Goal: Task Accomplishment & Management: Use online tool/utility

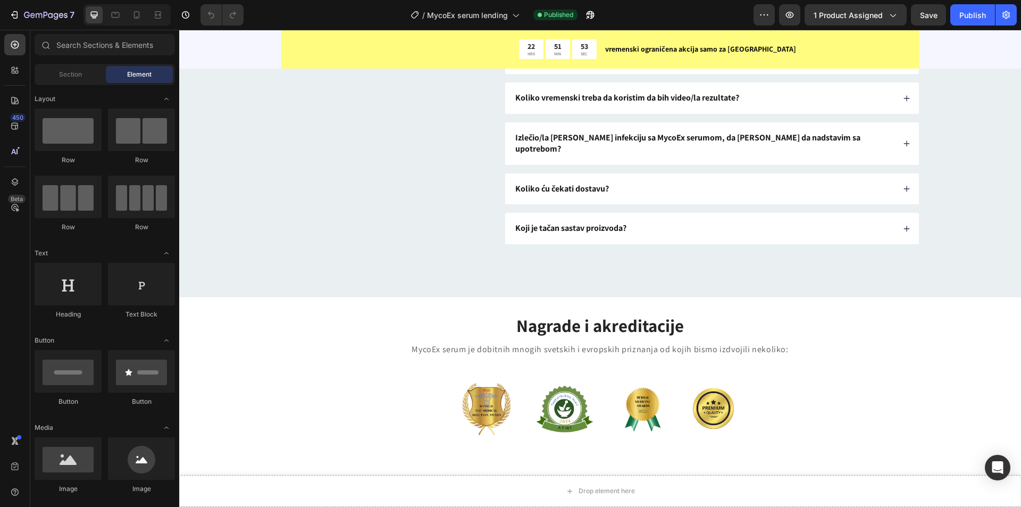
scroll to position [3524, 0]
click at [658, 25] on div "Kako se koristi MycoEX serum?" at bounding box center [704, 18] width 381 height 14
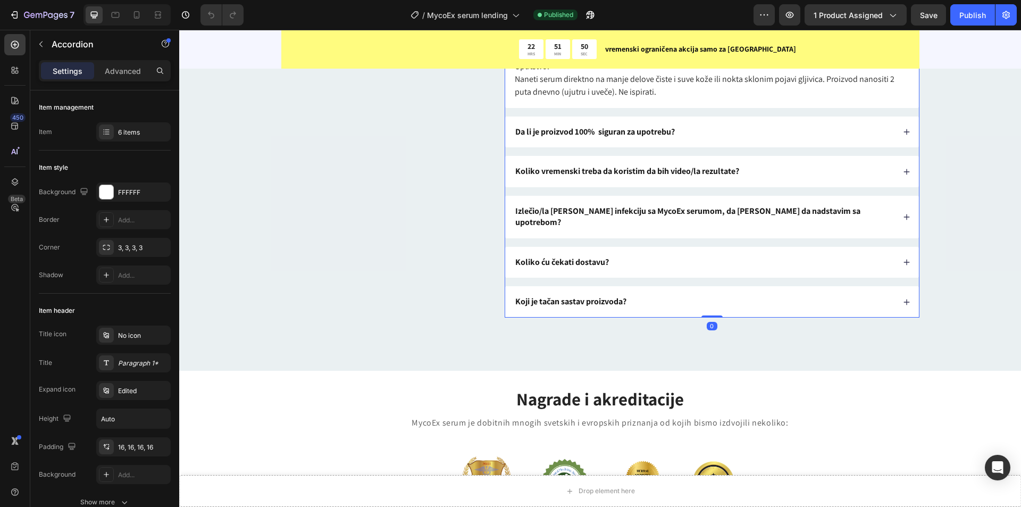
click at [653, 25] on div "Kako se koristi MycoEX serum?" at bounding box center [704, 18] width 381 height 14
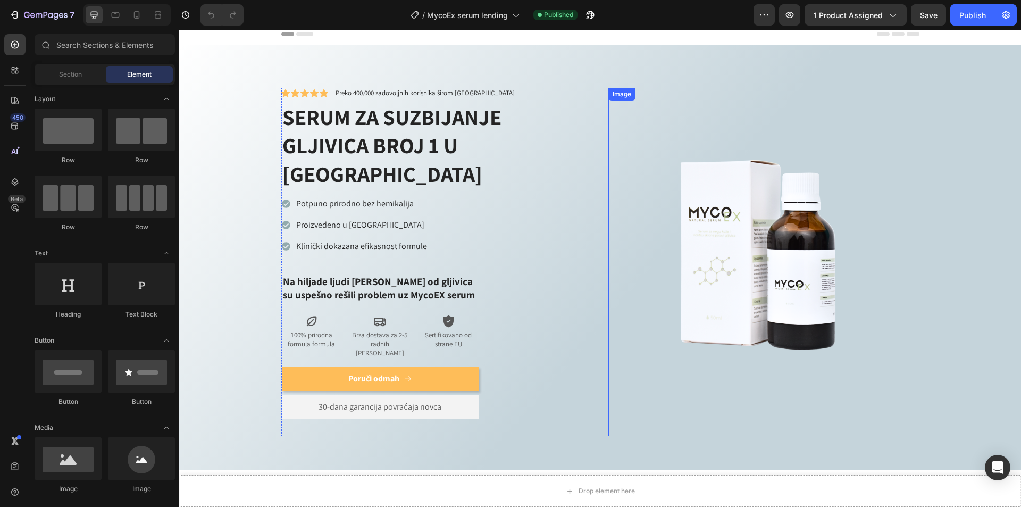
scroll to position [0, 0]
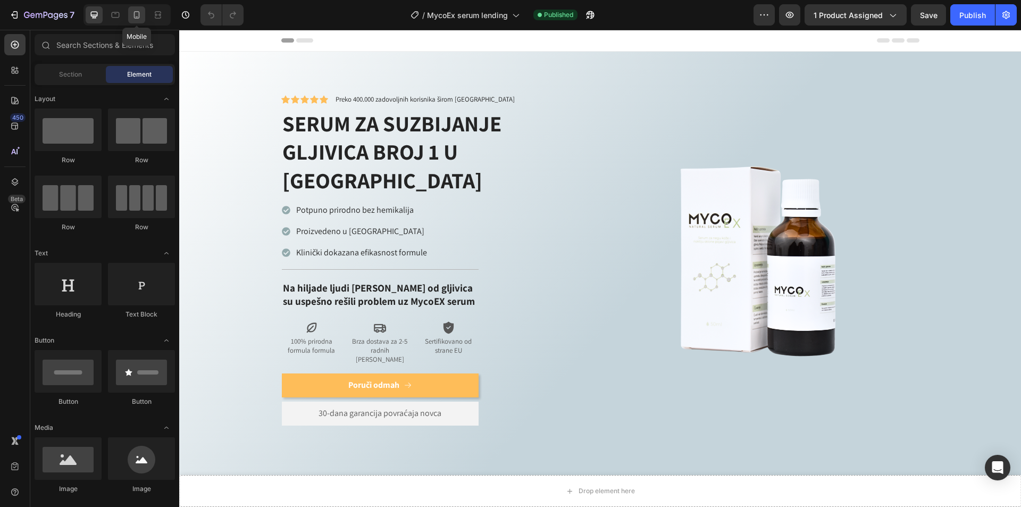
click at [139, 14] on icon at bounding box center [137, 14] width 6 height 7
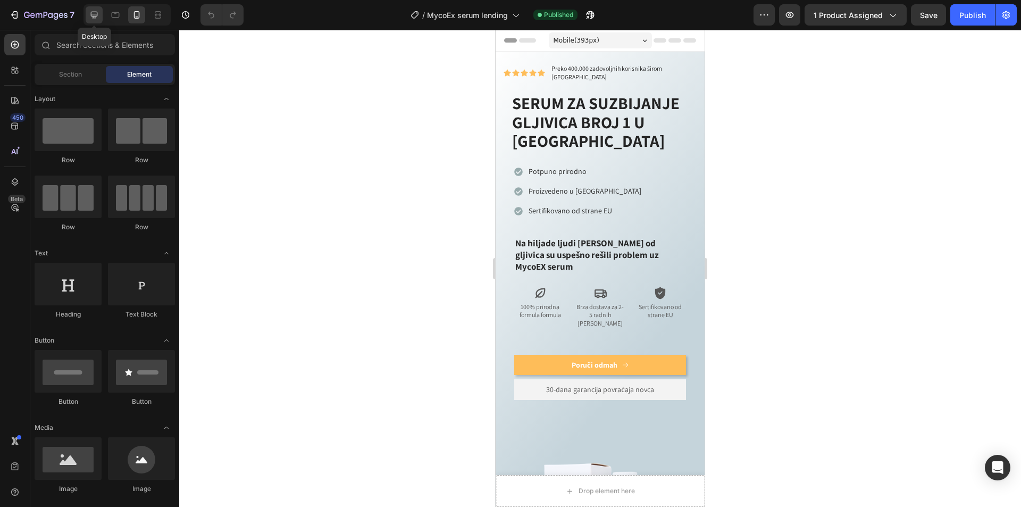
click at [93, 13] on icon at bounding box center [94, 15] width 11 height 11
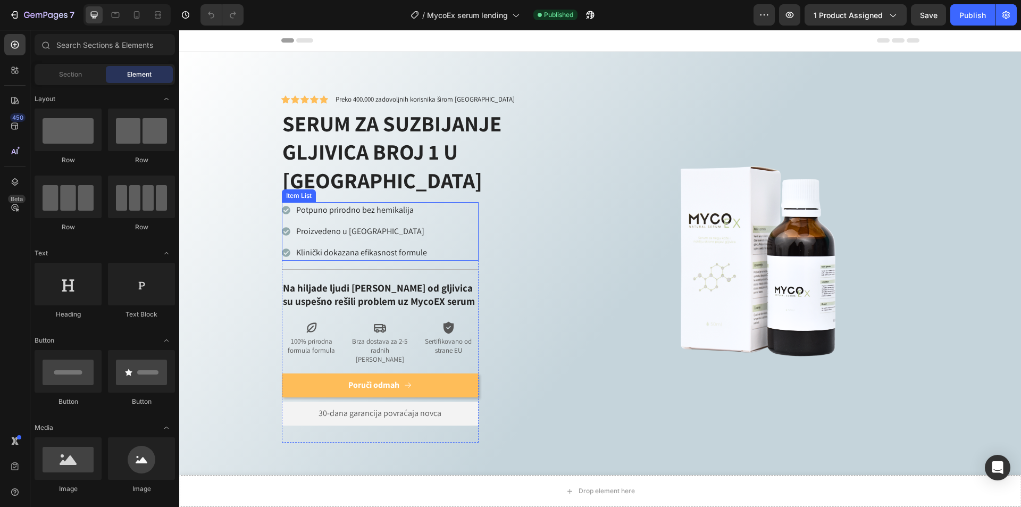
click at [364, 246] on p "Klinički dokazana efikasnost formule" at bounding box center [361, 252] width 131 height 13
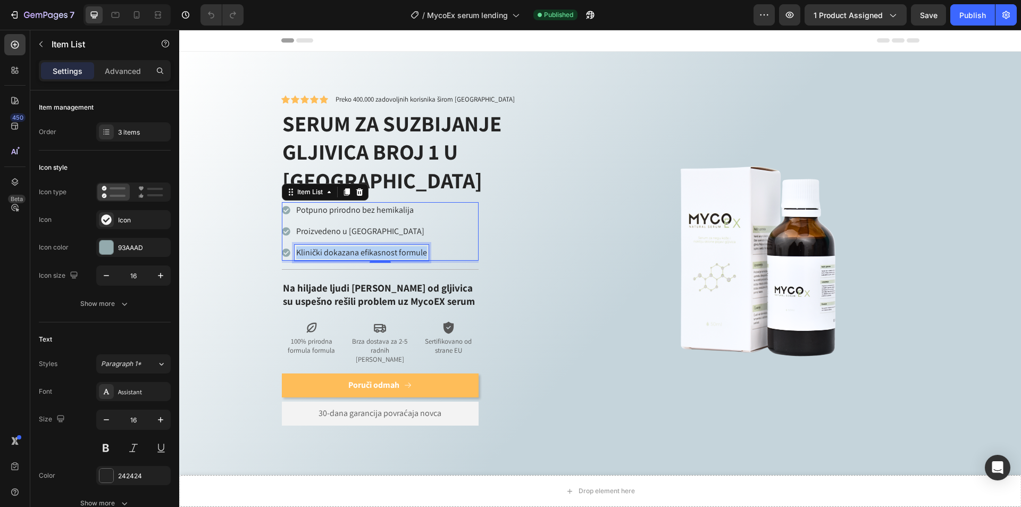
click at [364, 246] on p "Klinički dokazana efikasnost formule" at bounding box center [361, 252] width 131 height 13
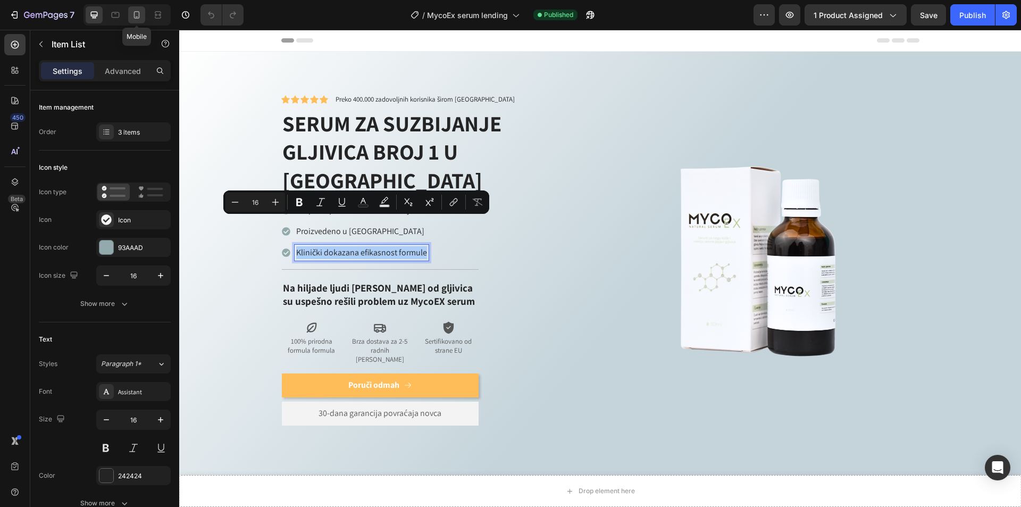
click at [135, 9] on div at bounding box center [136, 14] width 17 height 17
type input "14"
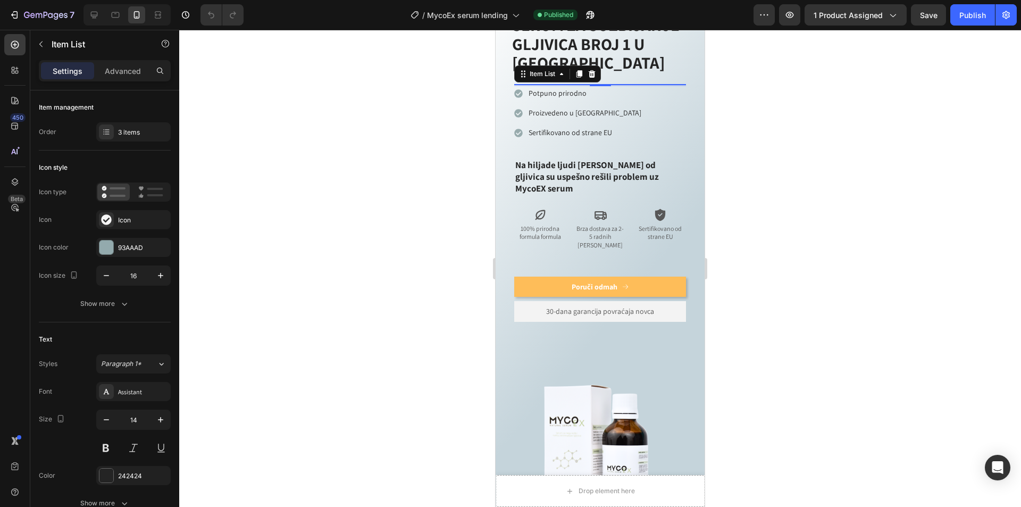
scroll to position [87, 0]
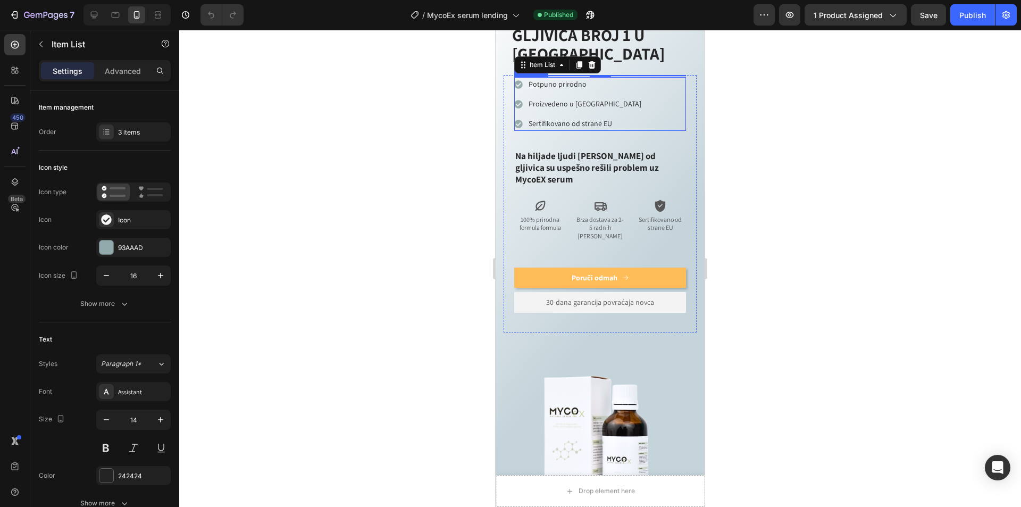
click at [561, 119] on p "Sertifikovano od strane EU" at bounding box center [585, 123] width 113 height 11
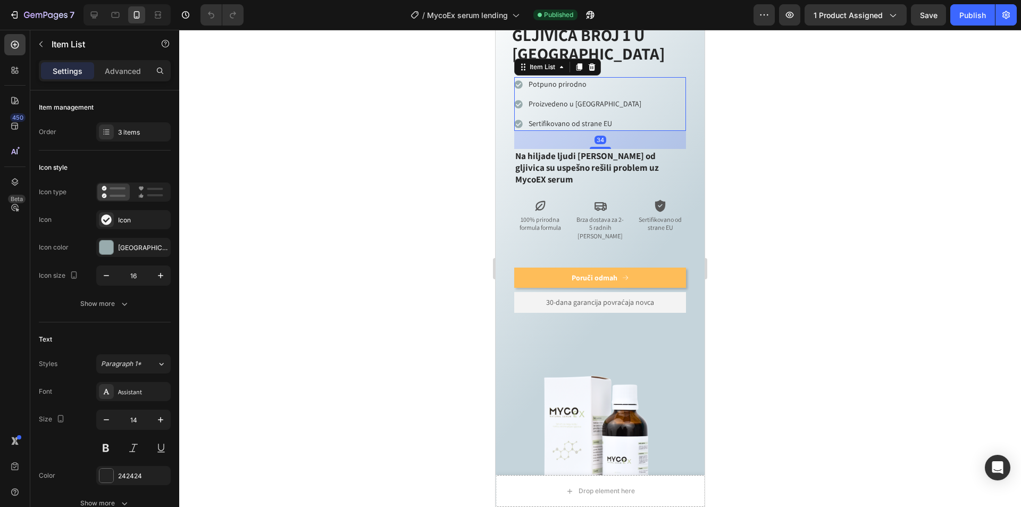
click at [561, 119] on p "Sertifikovano od strane EU" at bounding box center [585, 123] width 113 height 11
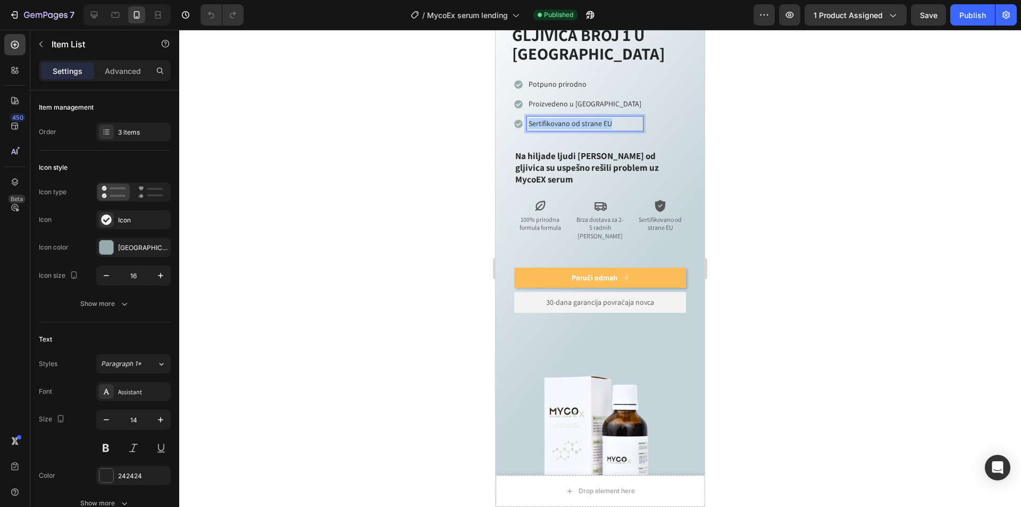
click at [561, 119] on p "Sertifikovano od strane EU" at bounding box center [585, 123] width 113 height 11
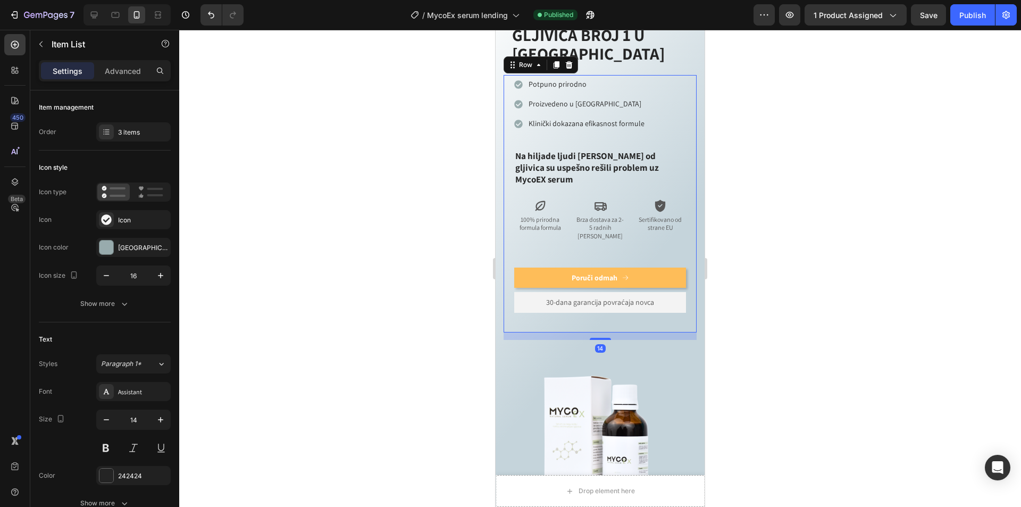
click at [678, 98] on div "Potpuno prirodno bez hemikalija Proizvedeno u [GEOGRAPHIC_DATA] Klinički dokaza…" at bounding box center [600, 203] width 193 height 257
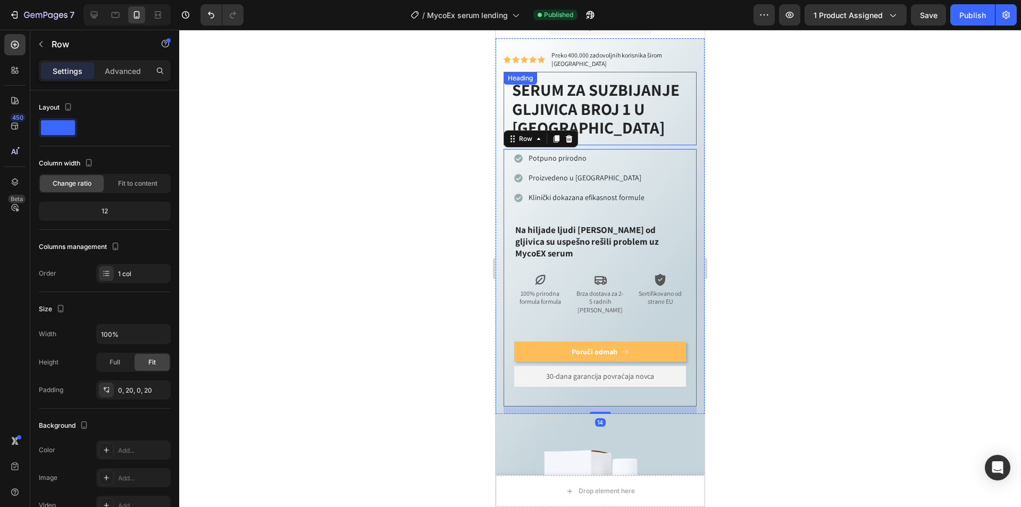
scroll to position [0, 0]
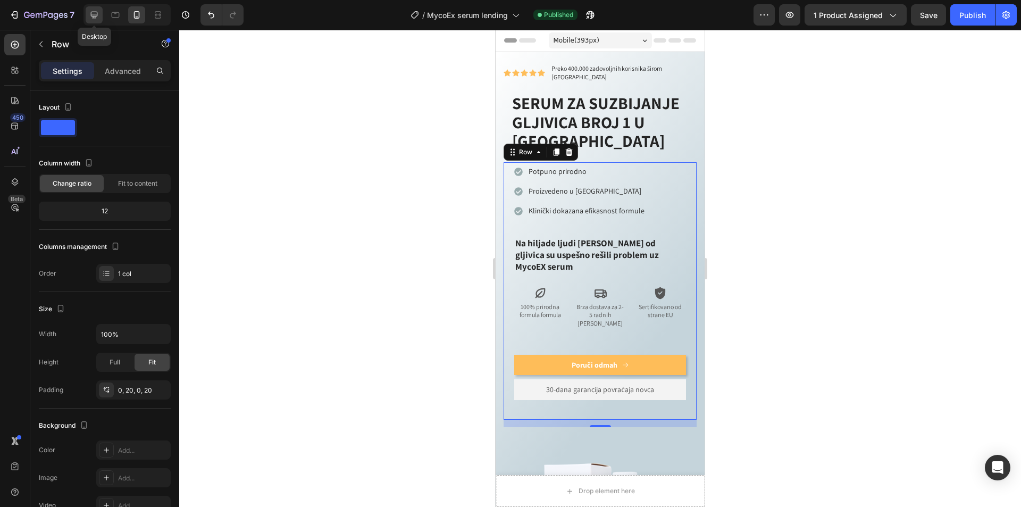
click at [90, 18] on icon at bounding box center [94, 15] width 11 height 11
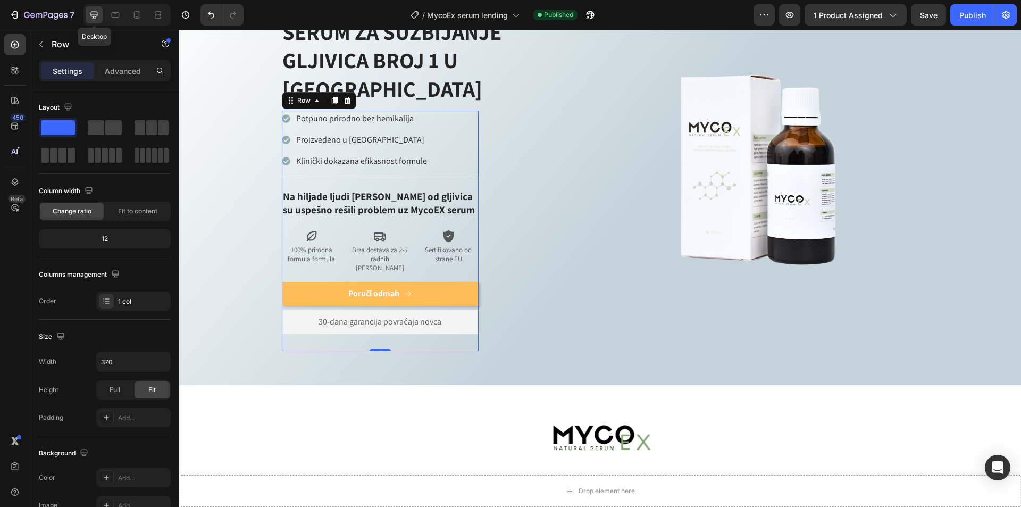
scroll to position [107, 0]
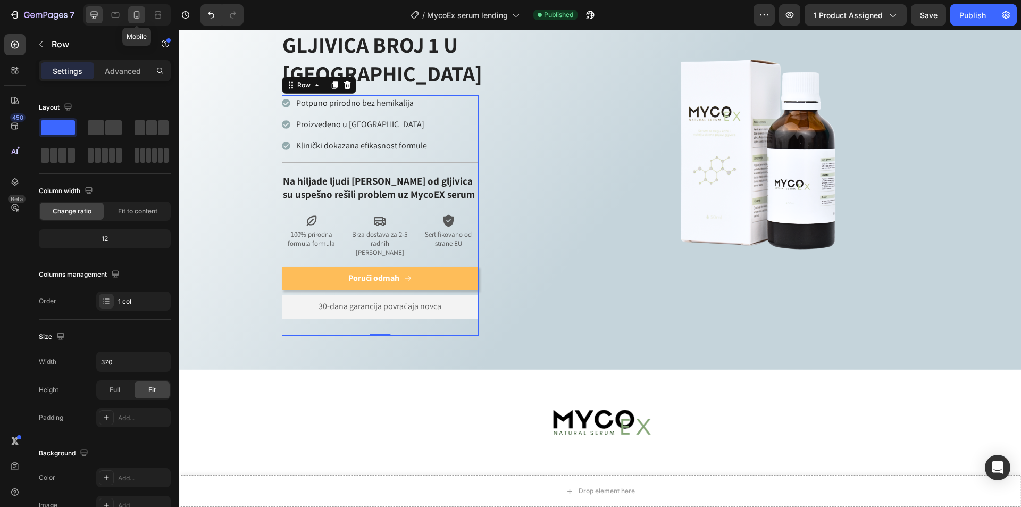
click at [138, 15] on icon at bounding box center [136, 15] width 11 height 11
type input "100%"
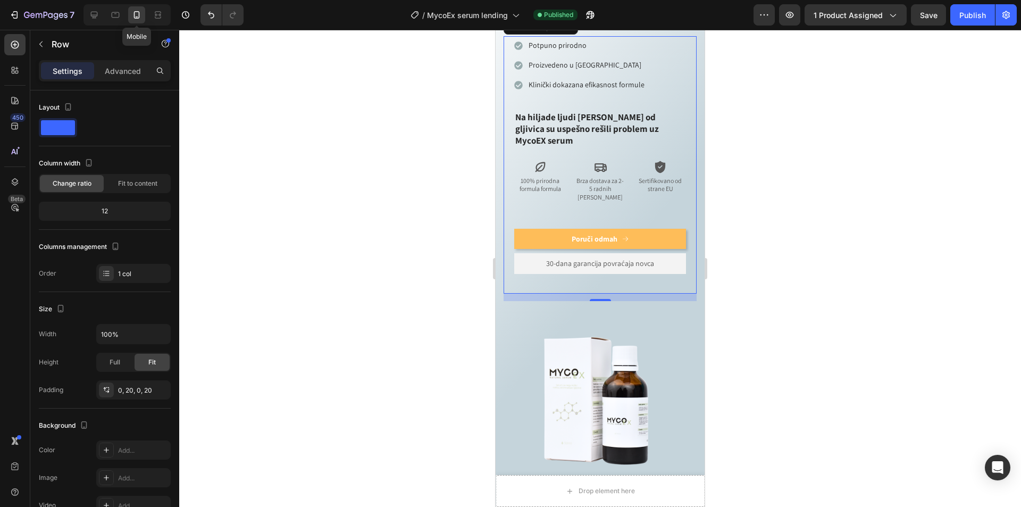
scroll to position [87, 0]
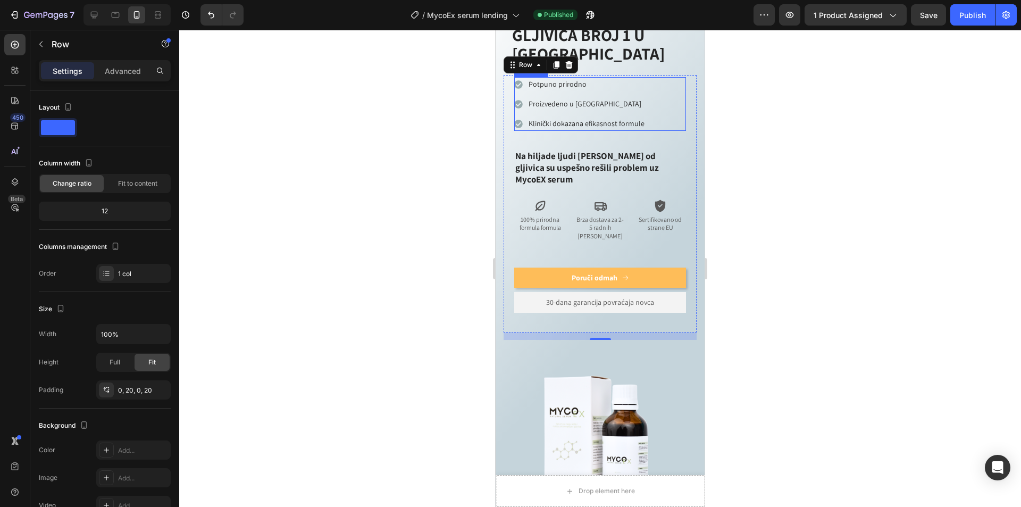
click at [591, 79] on p "Potpuno prirodno" at bounding box center [587, 84] width 116 height 11
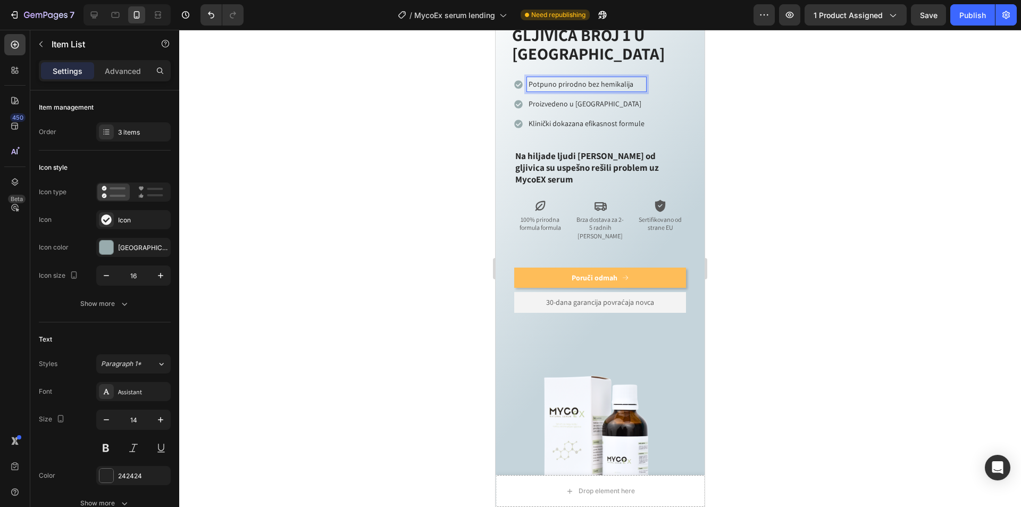
click at [673, 95] on div "Potpuno prirodno bez hemikalija Proizvedeno u [GEOGRAPHIC_DATA] Klinički dokaza…" at bounding box center [600, 104] width 172 height 54
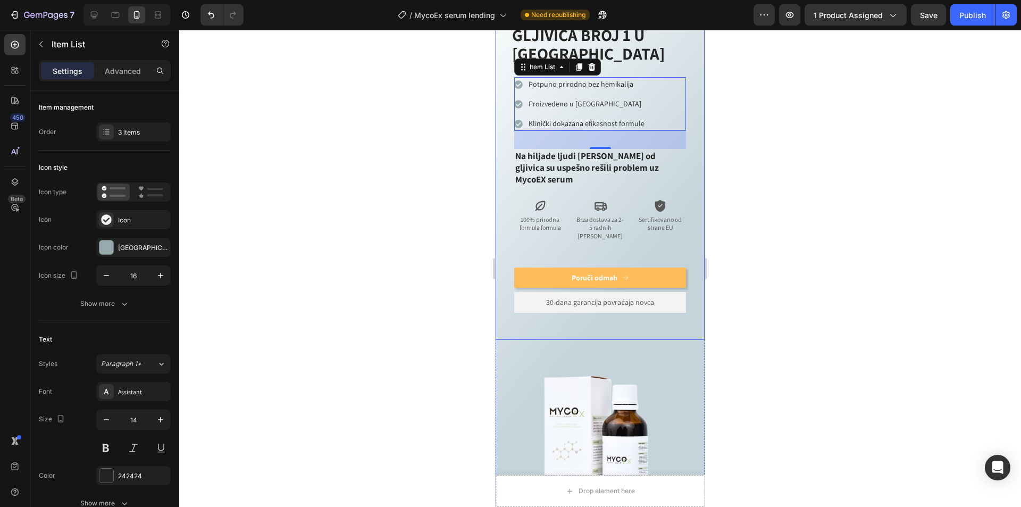
click at [696, 100] on div "Icon Icon Icon Icon Icon Icon List Preko 400.000 zadovoljnih korisnika širom [G…" at bounding box center [600, 151] width 209 height 375
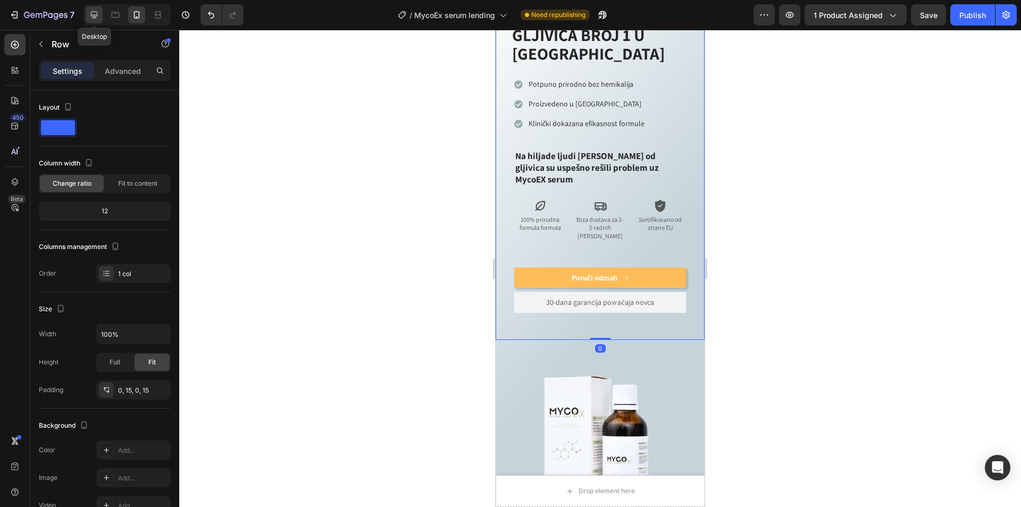
click at [91, 11] on icon at bounding box center [94, 15] width 11 height 11
type input "1200"
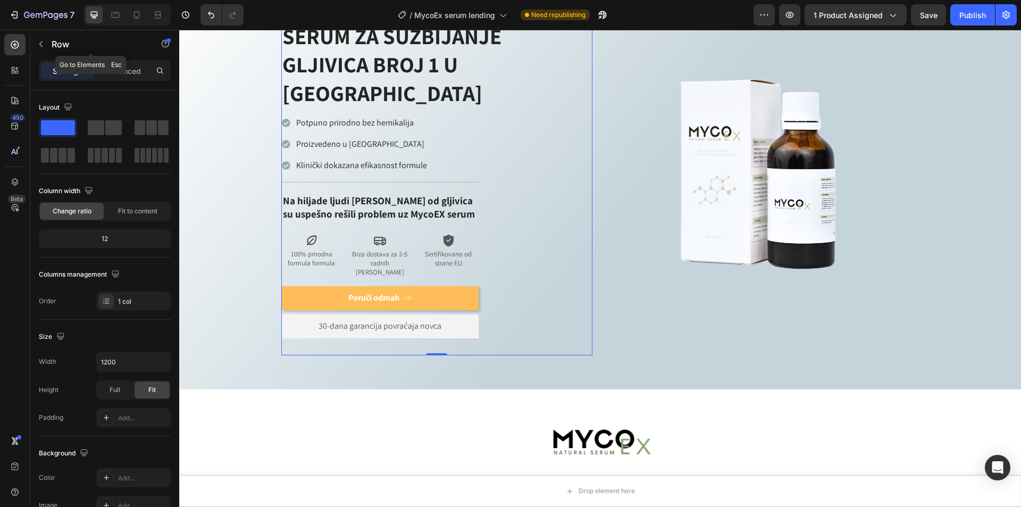
scroll to position [27, 0]
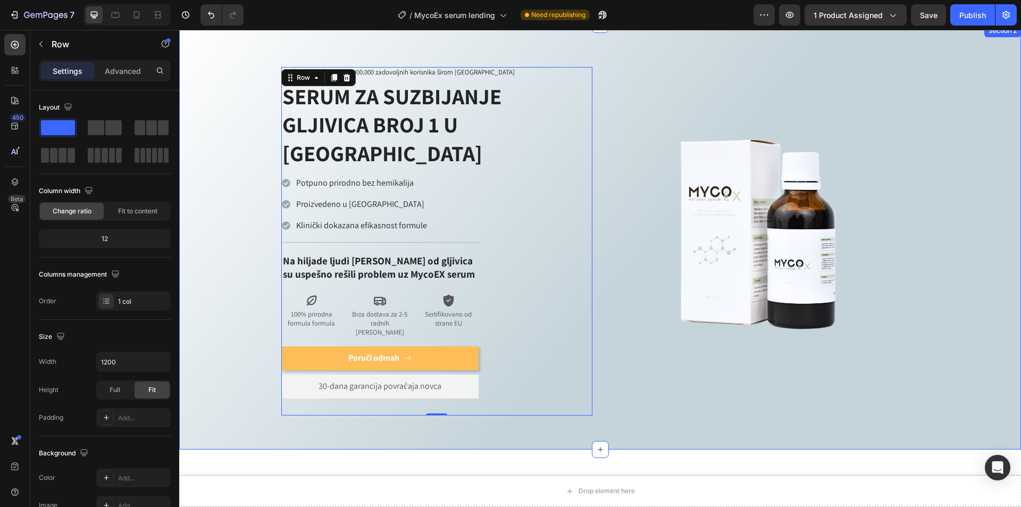
click at [614, 398] on div "Icon Icon Icon Icon Icon Icon List Preko 400.000 zadovoljnih korisnika širom [G…" at bounding box center [600, 236] width 842 height 425
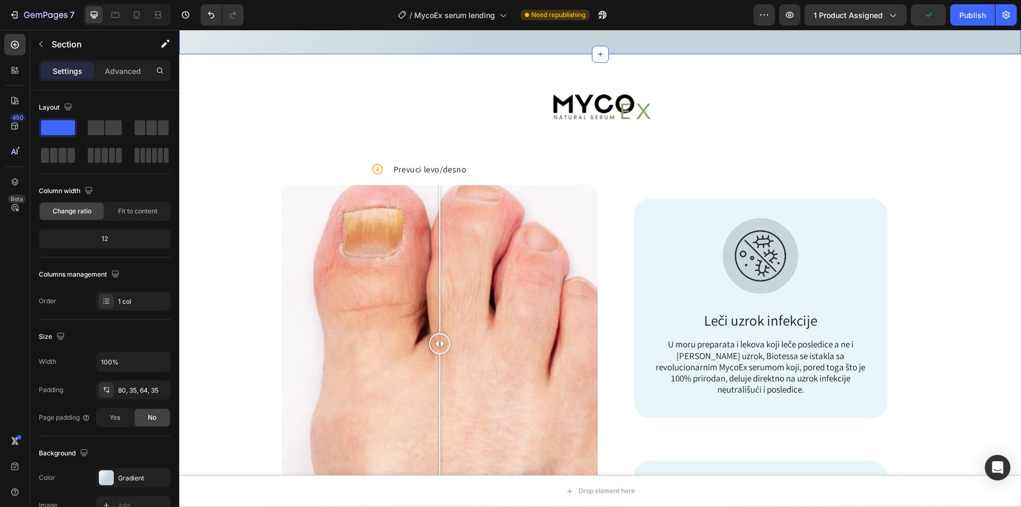
scroll to position [453, 0]
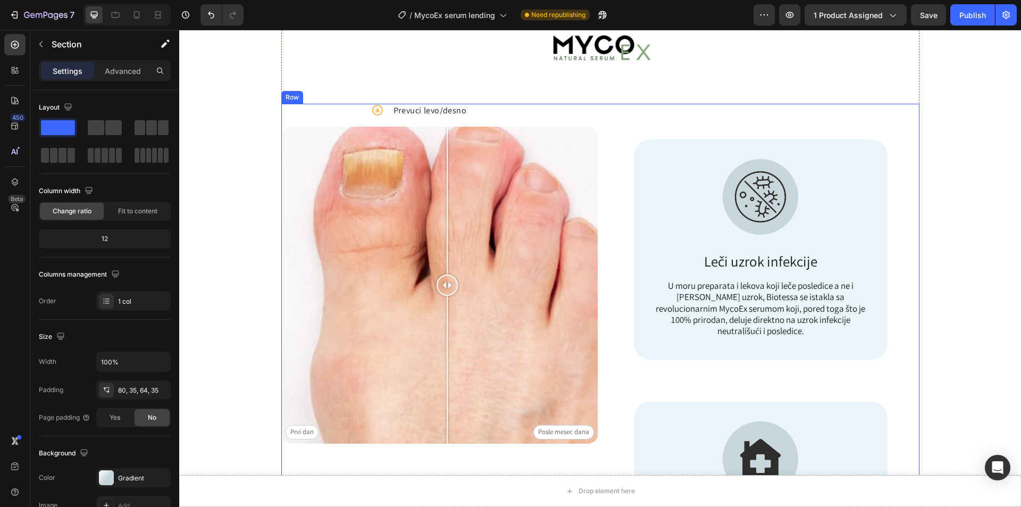
drag, startPoint x: 440, startPoint y: 291, endPoint x: 446, endPoint y: 450, distance: 159.6
click at [446, 450] on div "Icon Prevuci levo/desno Text Block Row Prvi dan Posle mesec dana Image Comparis…" at bounding box center [439, 366] width 317 height 524
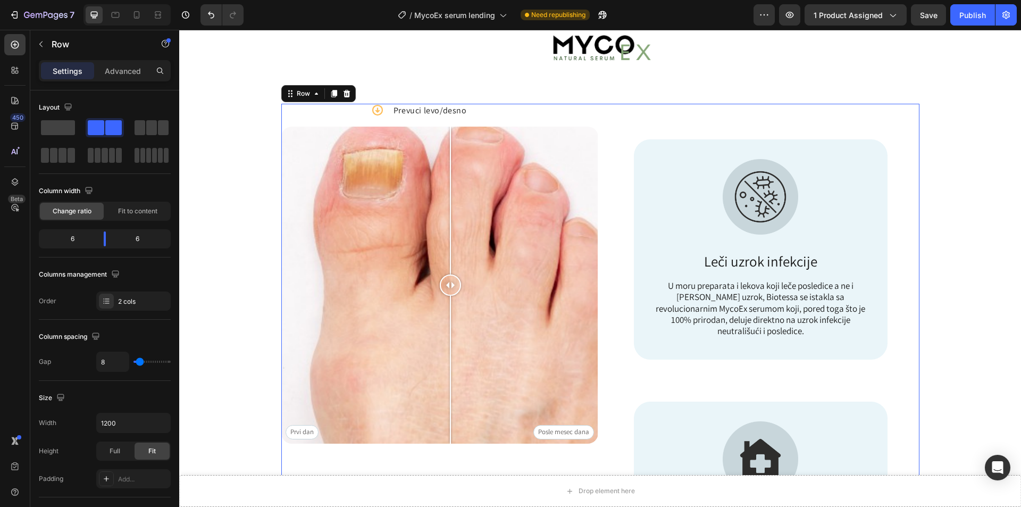
click at [977, 135] on div "Image Icon Prevuci levo/desno Text Block Row Prvi [PERSON_NAME] Posle [PERSON_N…" at bounding box center [600, 342] width 842 height 694
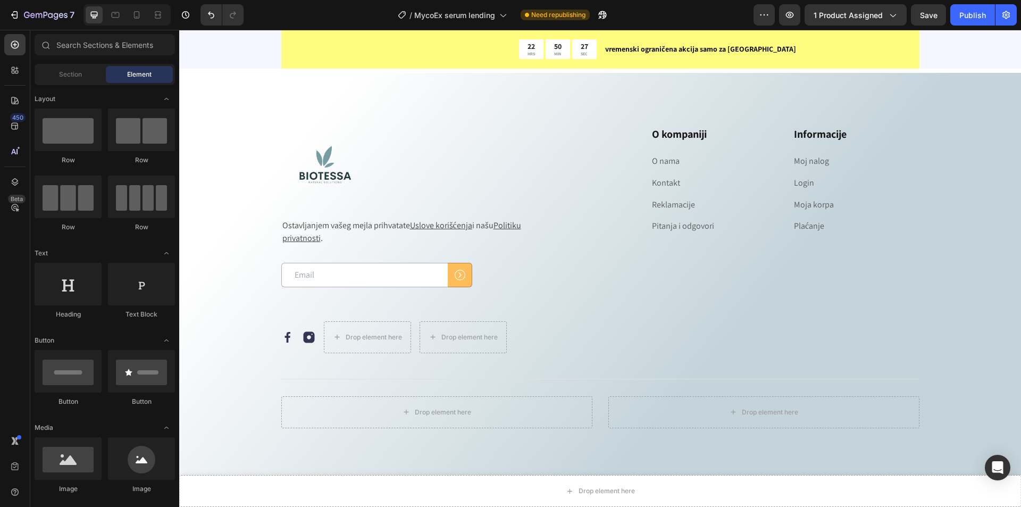
scroll to position [4018, 0]
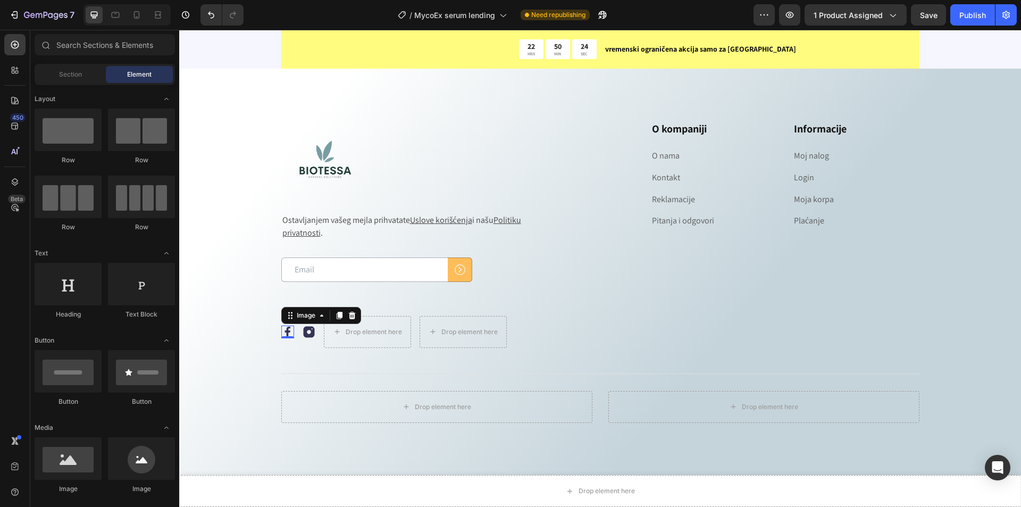
click at [288, 332] on img at bounding box center [287, 331] width 13 height 13
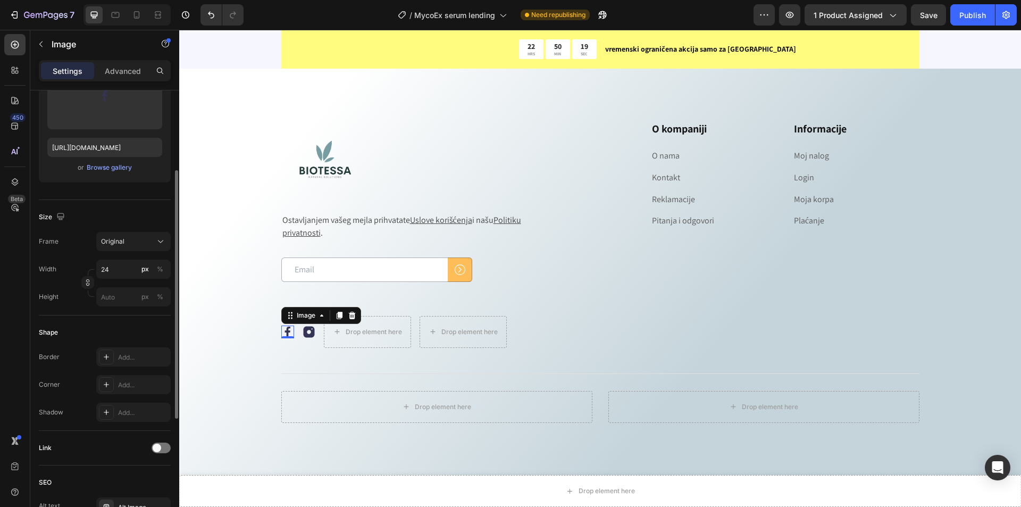
scroll to position [90, 0]
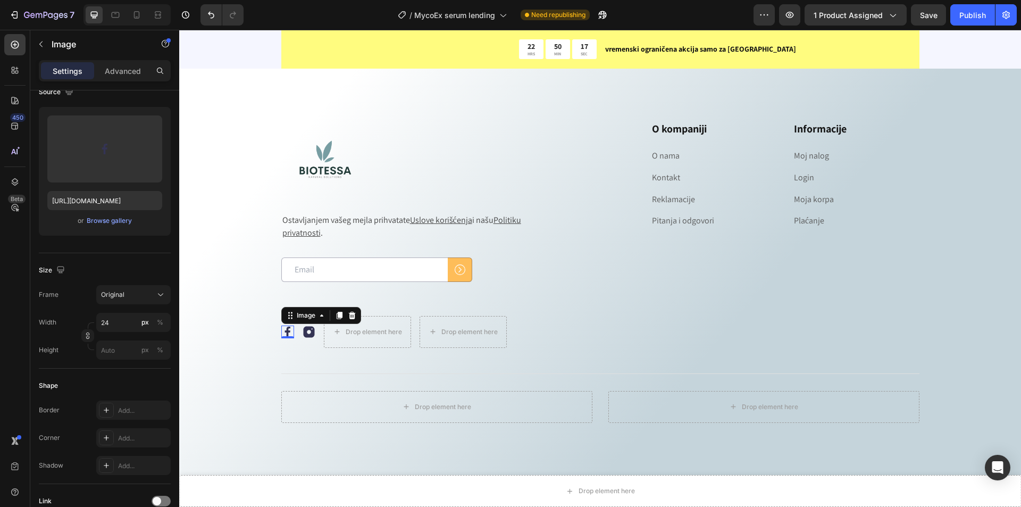
click at [281, 330] on img at bounding box center [287, 331] width 13 height 13
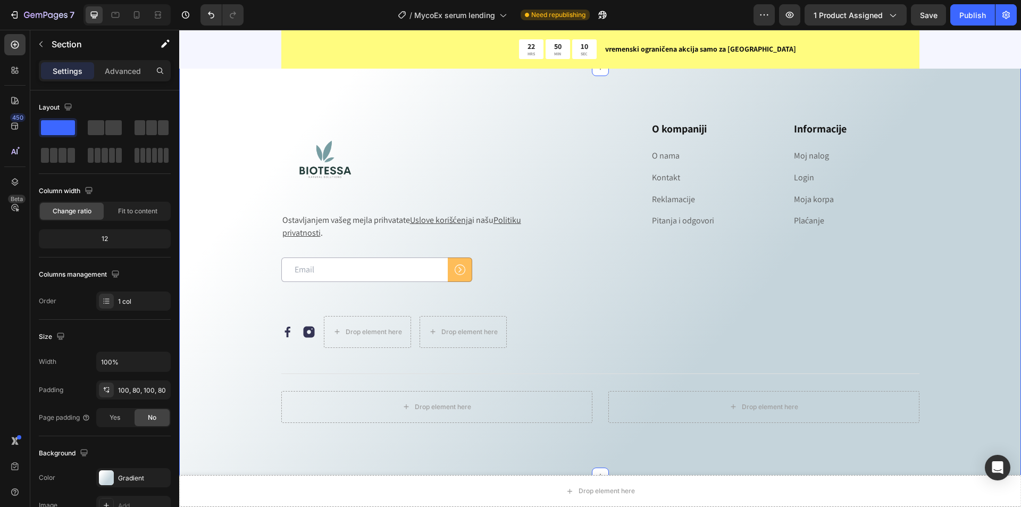
click at [215, 353] on div "Image Ostavljanjem vašeg mejla prihvatate Uslove korišćenja i našu Politiku pri…" at bounding box center [600, 272] width 842 height 408
click at [281, 329] on img at bounding box center [287, 331] width 13 height 13
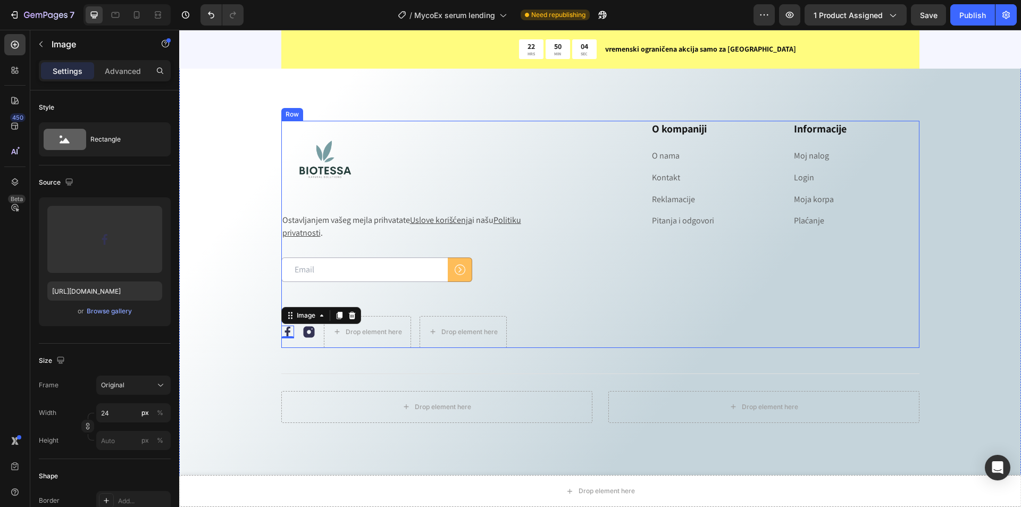
click at [697, 312] on div "O kompaniji Heading O nama Text block Kontakt Text block Reklamacije Text block…" at bounding box center [763, 234] width 311 height 227
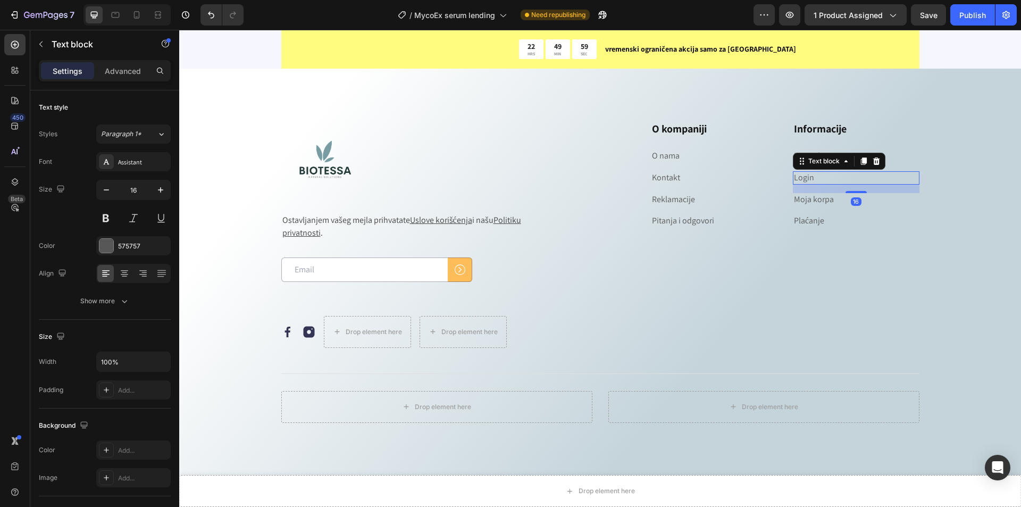
click at [803, 177] on link "Login" at bounding box center [804, 177] width 20 height 11
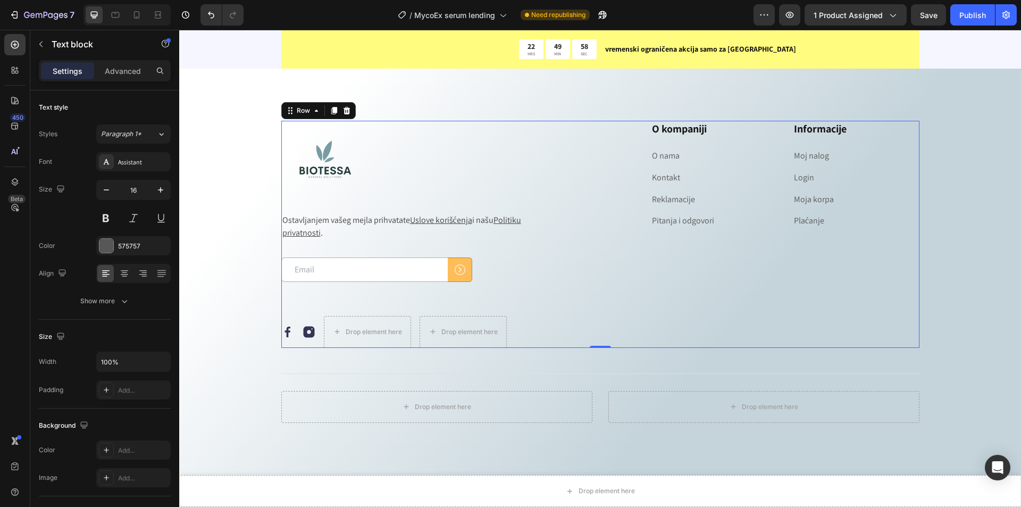
click at [910, 264] on div "O kompaniji Heading O nama Text block Kontakt Text block Reklamacije Text block…" at bounding box center [763, 234] width 311 height 227
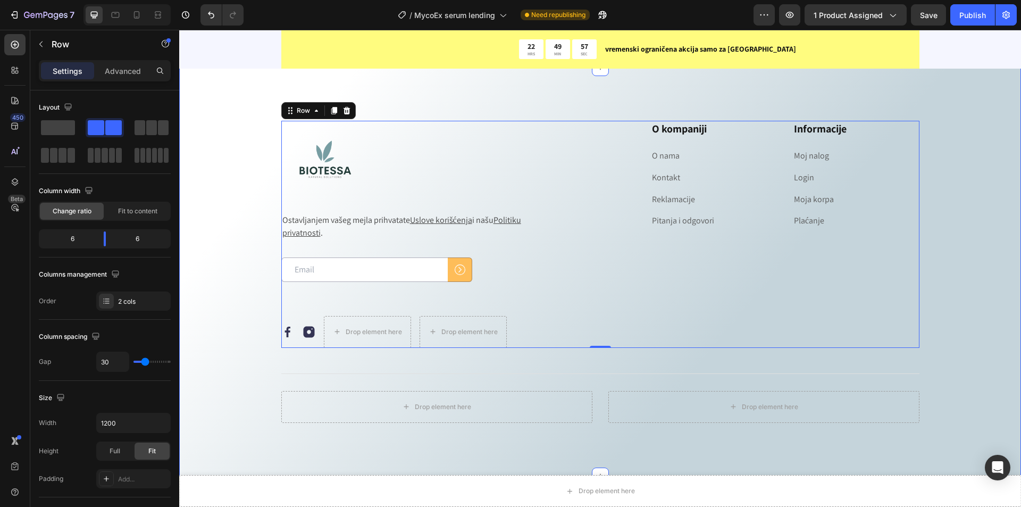
click at [943, 244] on div "Image Ostavljanjem vašeg mejla prihvatate Uslove korišćenja i našu Politiku pri…" at bounding box center [600, 272] width 757 height 302
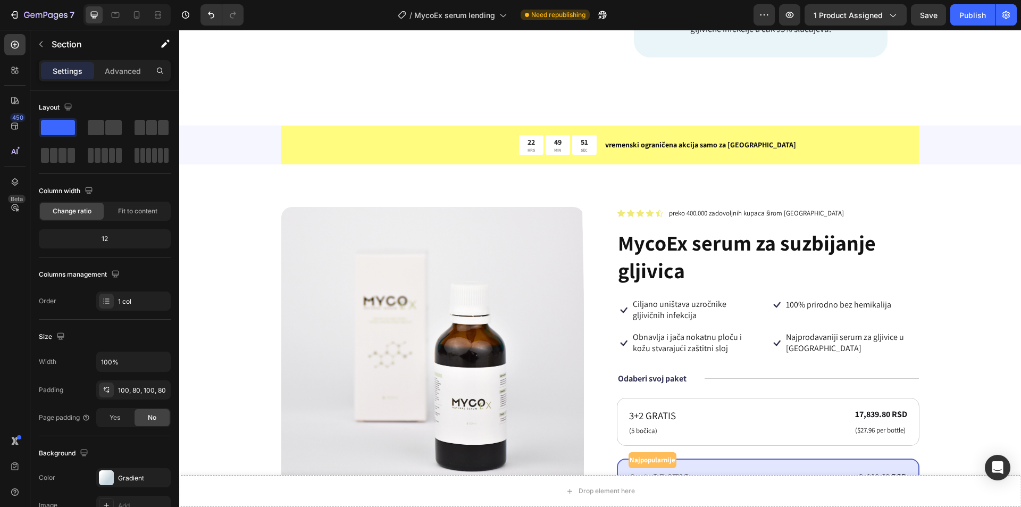
scroll to position [1029, 0]
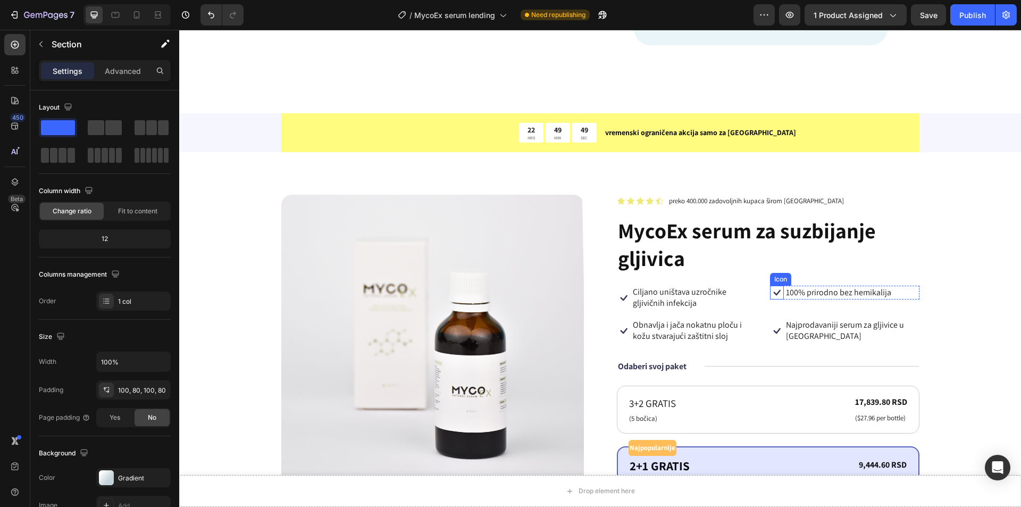
click at [770, 286] on icon at bounding box center [777, 293] width 14 height 14
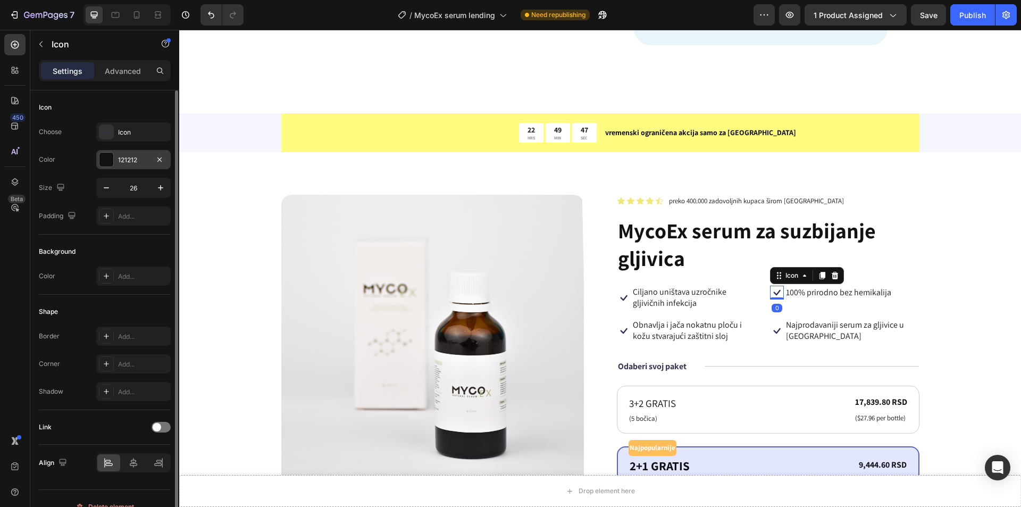
click at [102, 163] on div at bounding box center [106, 160] width 14 height 14
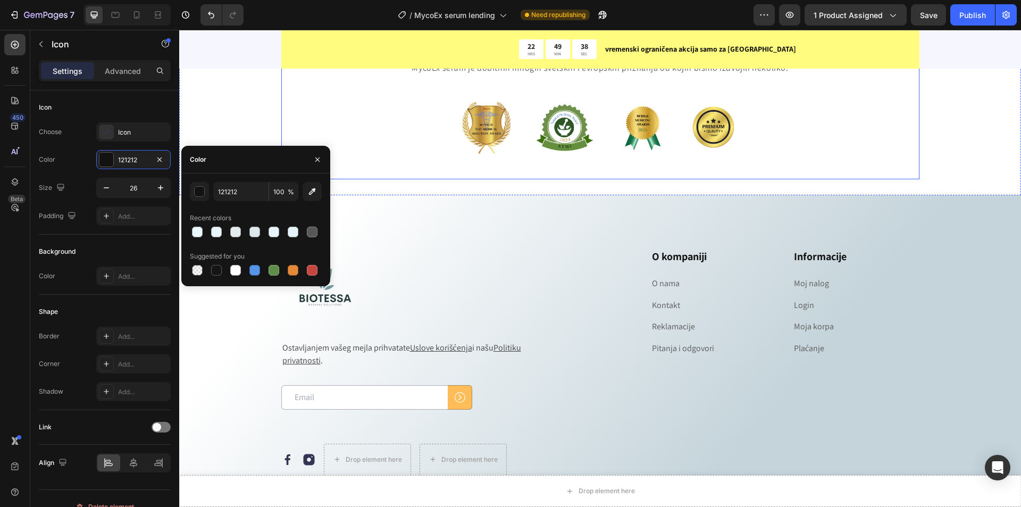
scroll to position [4060, 0]
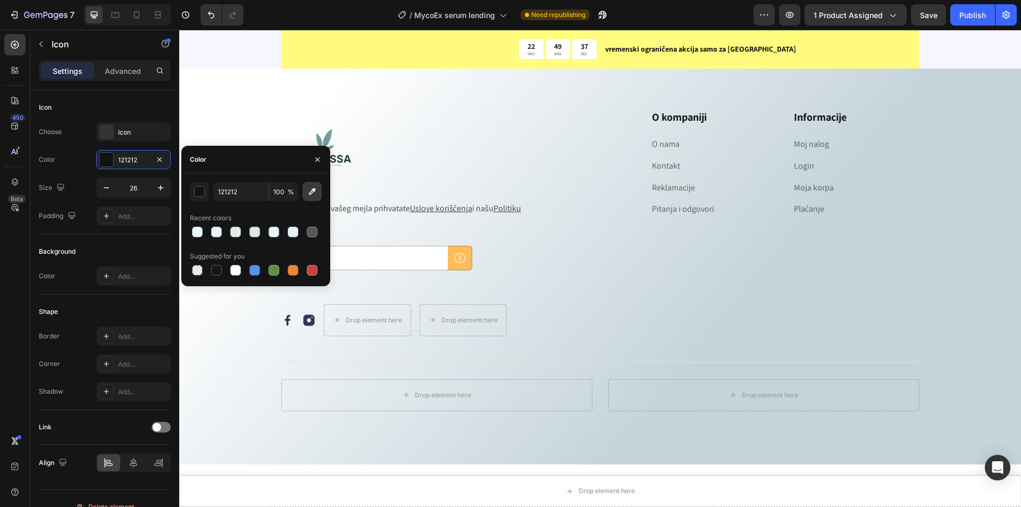
click at [309, 192] on icon "button" at bounding box center [312, 191] width 11 height 11
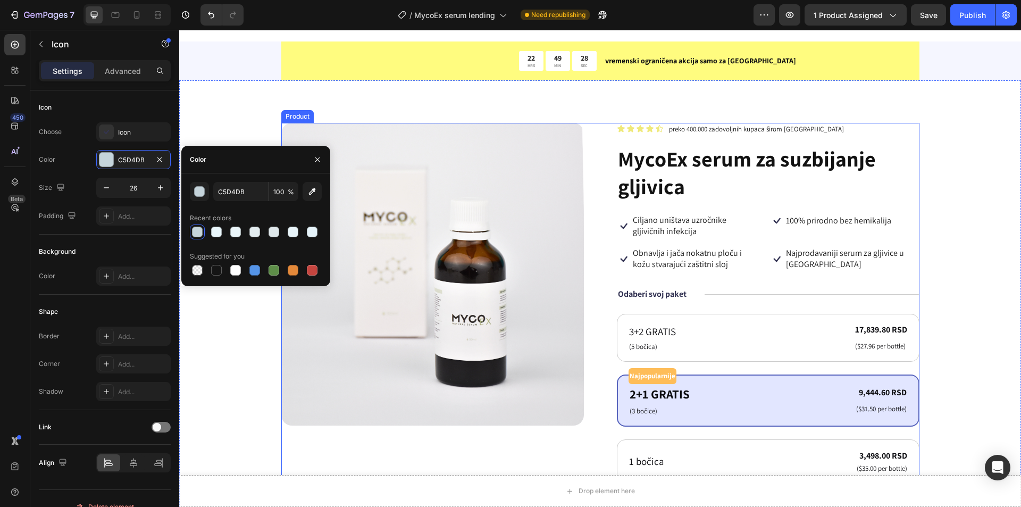
scroll to position [1144, 0]
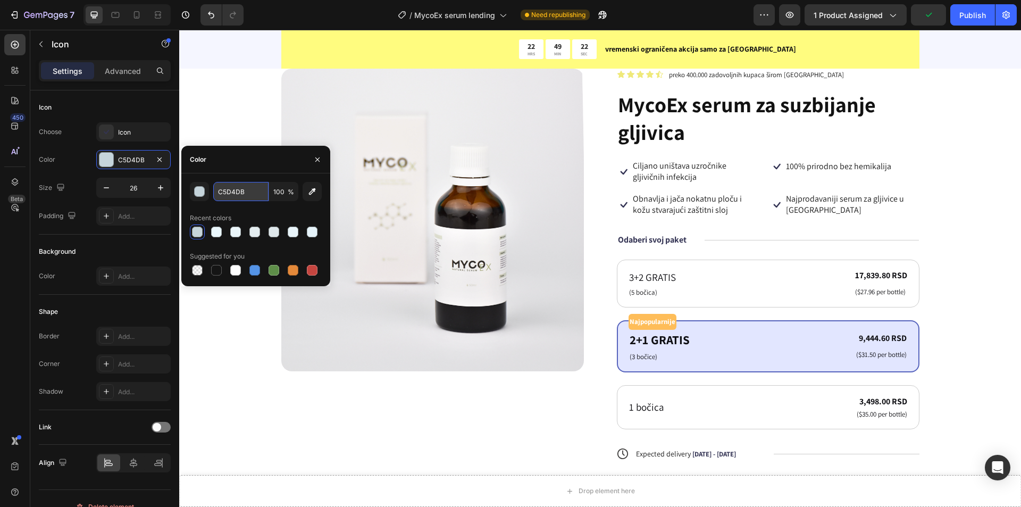
click at [229, 192] on input "C5D4DB" at bounding box center [240, 191] width 55 height 19
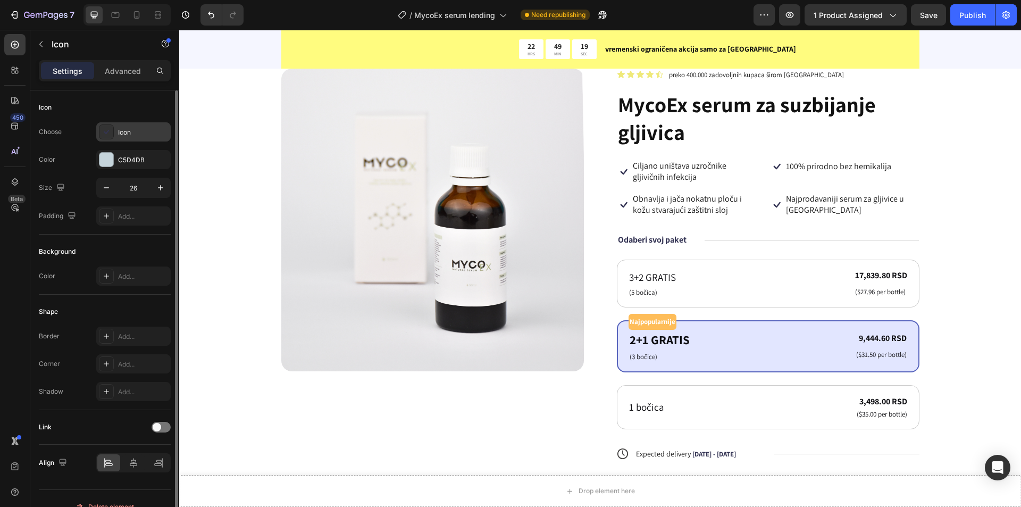
click at [105, 137] on icon at bounding box center [106, 132] width 11 height 11
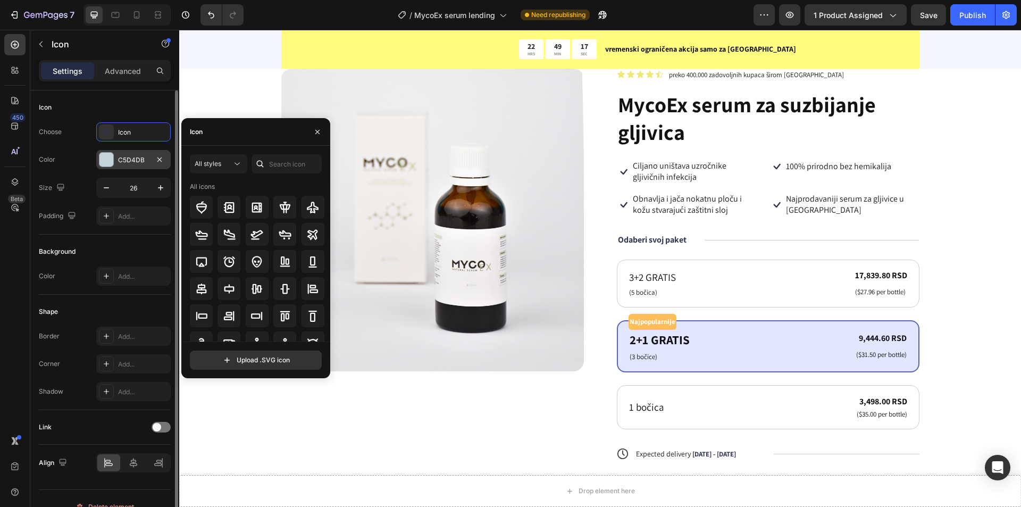
click at [112, 161] on div at bounding box center [106, 160] width 14 height 14
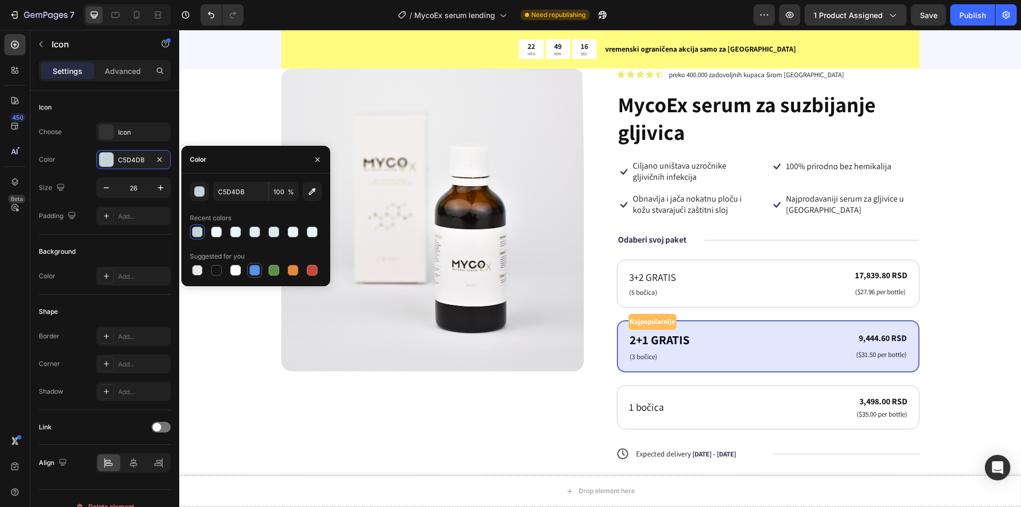
click at [252, 273] on div at bounding box center [254, 270] width 11 height 11
click at [237, 267] on div at bounding box center [235, 270] width 11 height 11
type input "FFFFFF"
click at [592, 224] on div "Product Images Icon Icon Icon Icon Icon Icon List preko 400.000 zadovoljnih kup…" at bounding box center [600, 293] width 638 height 449
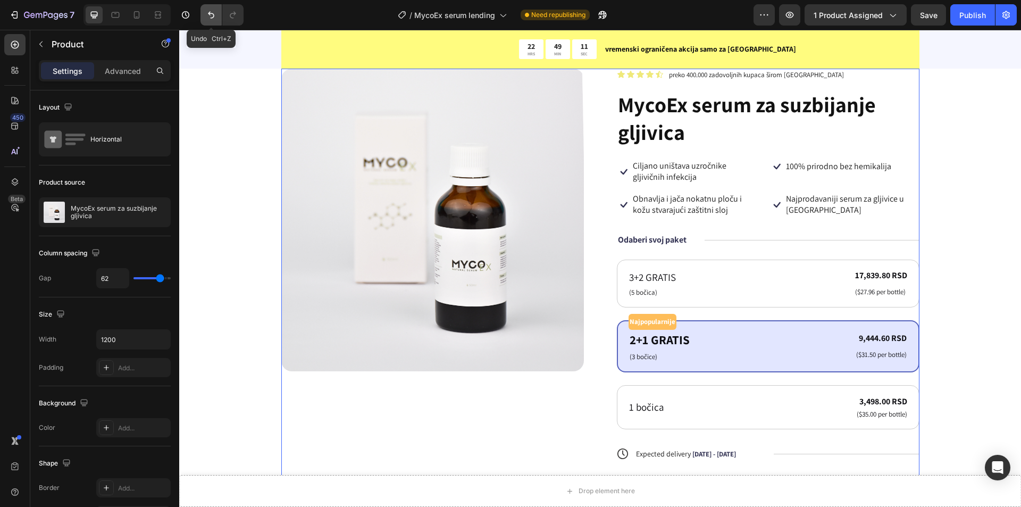
click at [207, 18] on icon "Undo/Redo" at bounding box center [211, 15] width 11 height 11
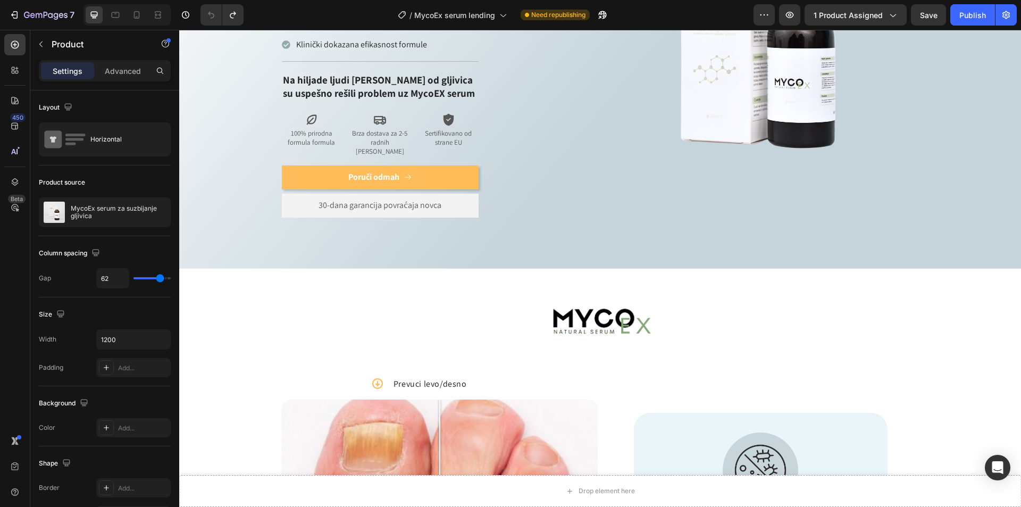
scroll to position [0, 0]
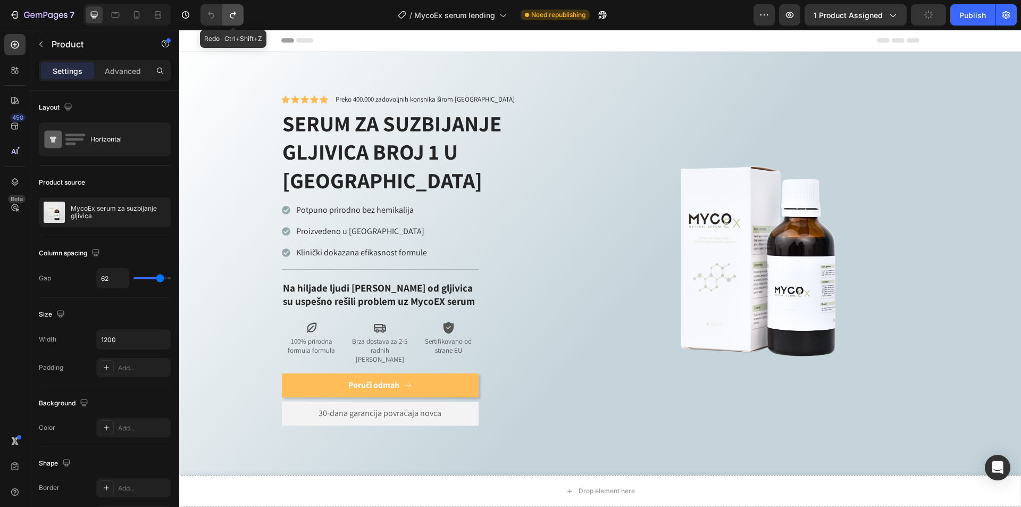
click at [238, 14] on icon "Undo/Redo" at bounding box center [233, 15] width 11 height 11
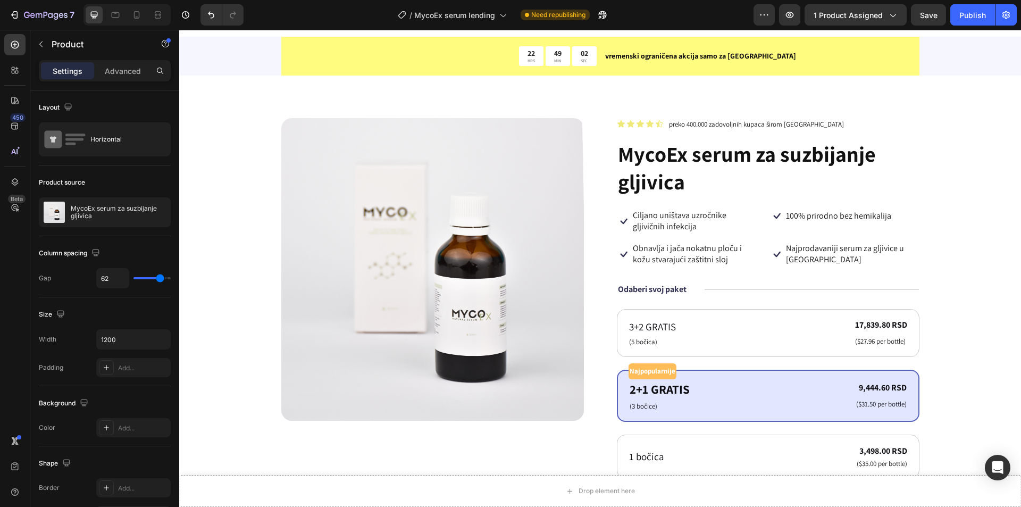
scroll to position [1117, 0]
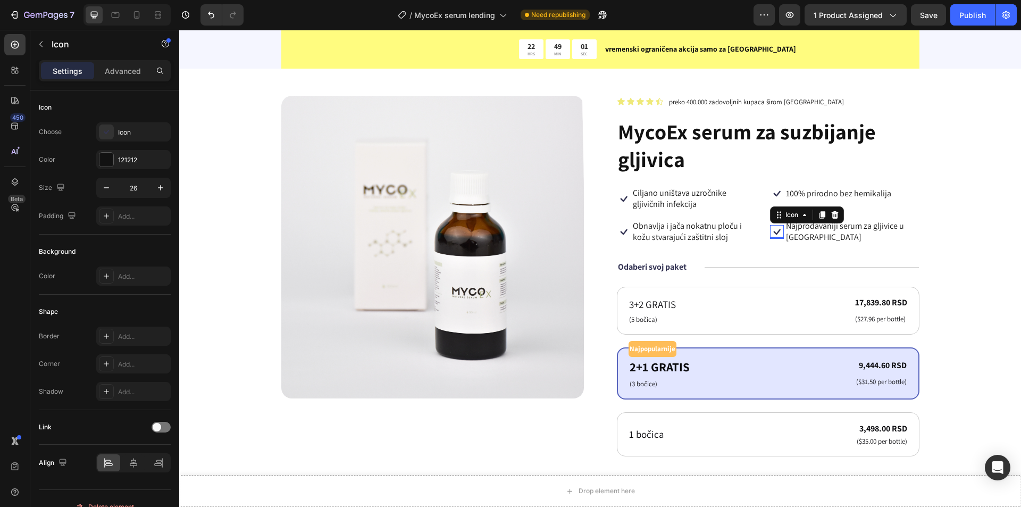
click at [776, 225] on icon at bounding box center [777, 232] width 14 height 14
click at [770, 192] on icon at bounding box center [777, 194] width 14 height 14
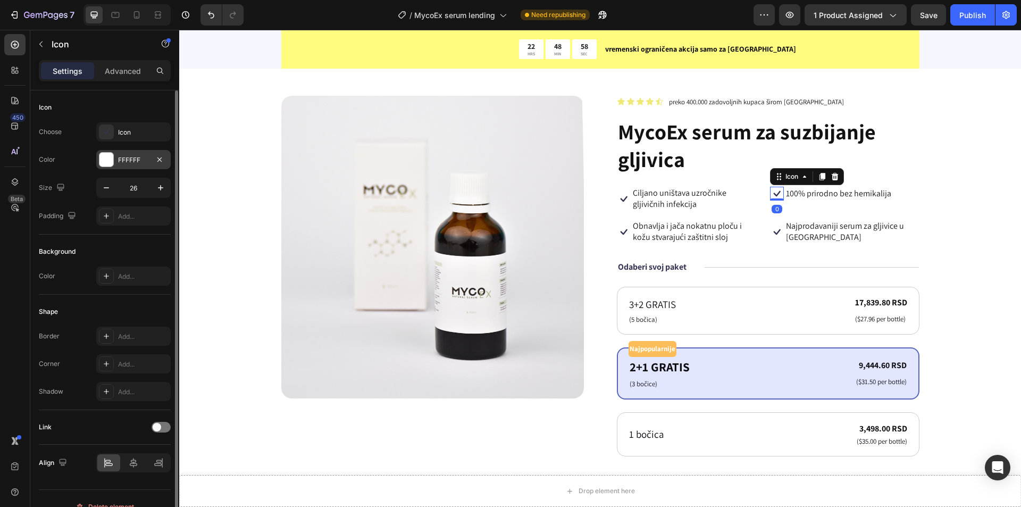
click at [98, 163] on div "FFFFFF" at bounding box center [133, 159] width 74 height 19
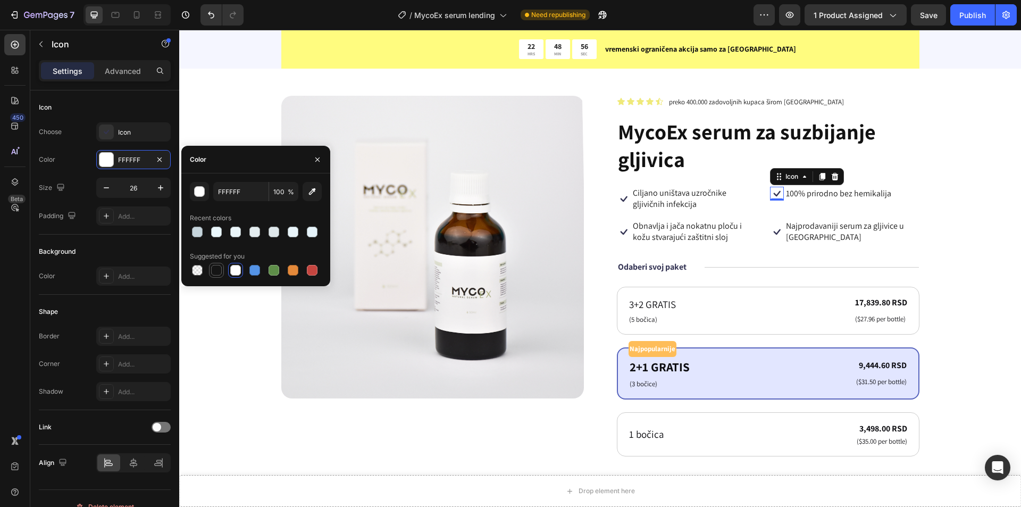
drag, startPoint x: 228, startPoint y: 273, endPoint x: 221, endPoint y: 271, distance: 7.2
click at [226, 273] on div at bounding box center [256, 270] width 132 height 15
click at [219, 270] on div at bounding box center [216, 270] width 11 height 11
type input "151515"
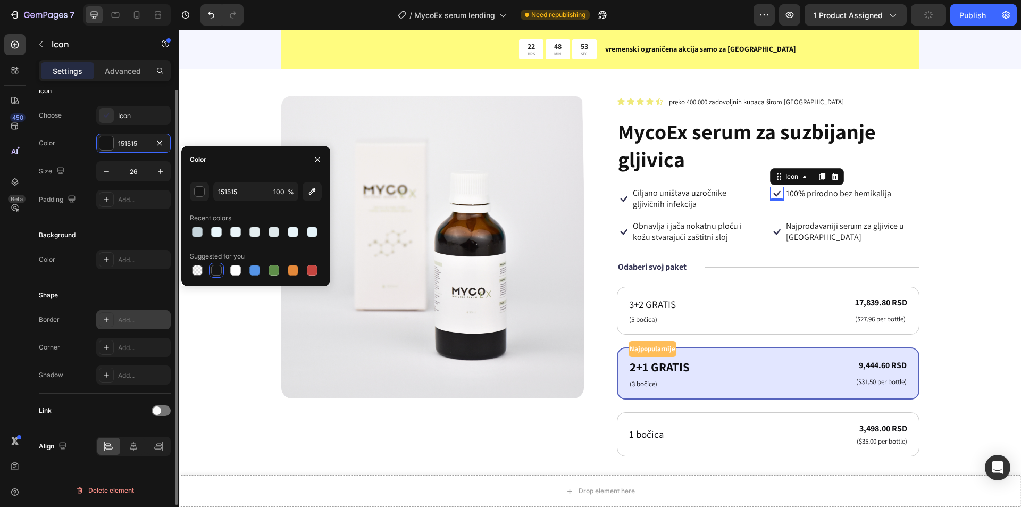
scroll to position [0, 0]
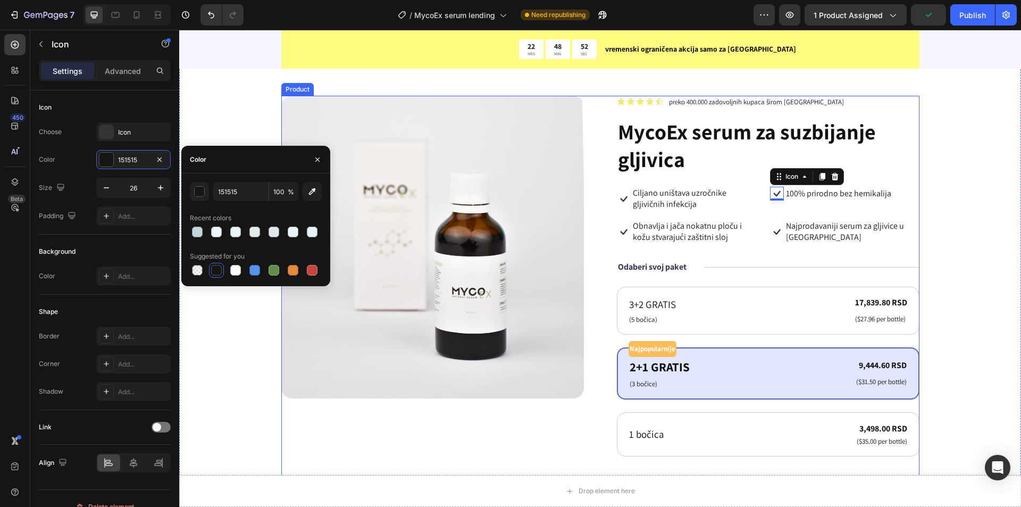
click at [795, 249] on div "Icon Icon Icon Icon Icon Icon List preko 400.000 zadovoljnih kupaca širom [GEOG…" at bounding box center [768, 320] width 303 height 449
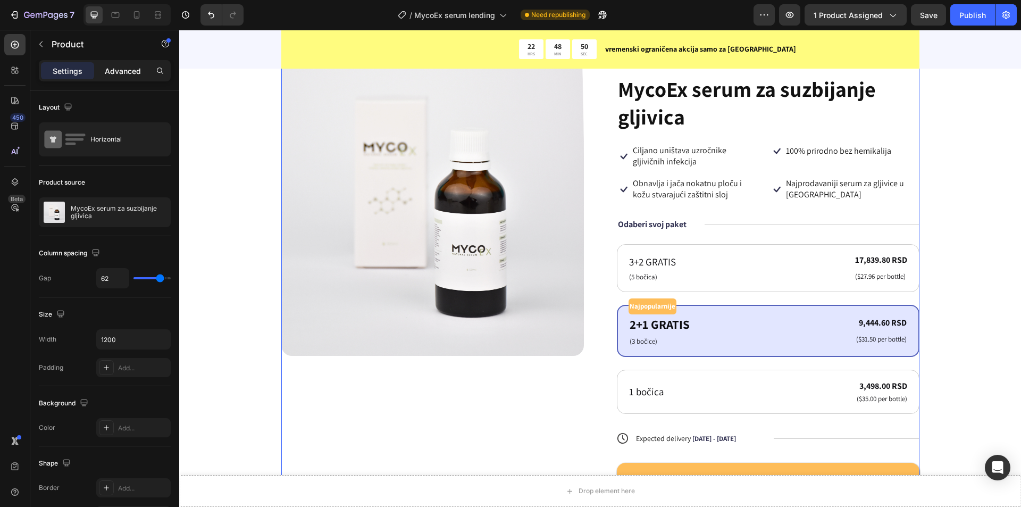
scroll to position [1063, 0]
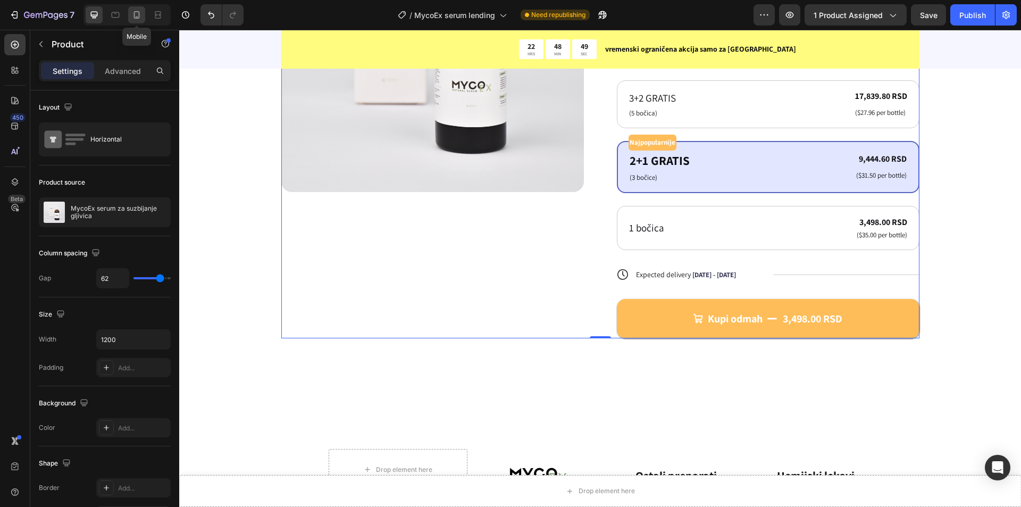
click at [137, 11] on icon at bounding box center [137, 14] width 6 height 7
type input "0"
type input "100%"
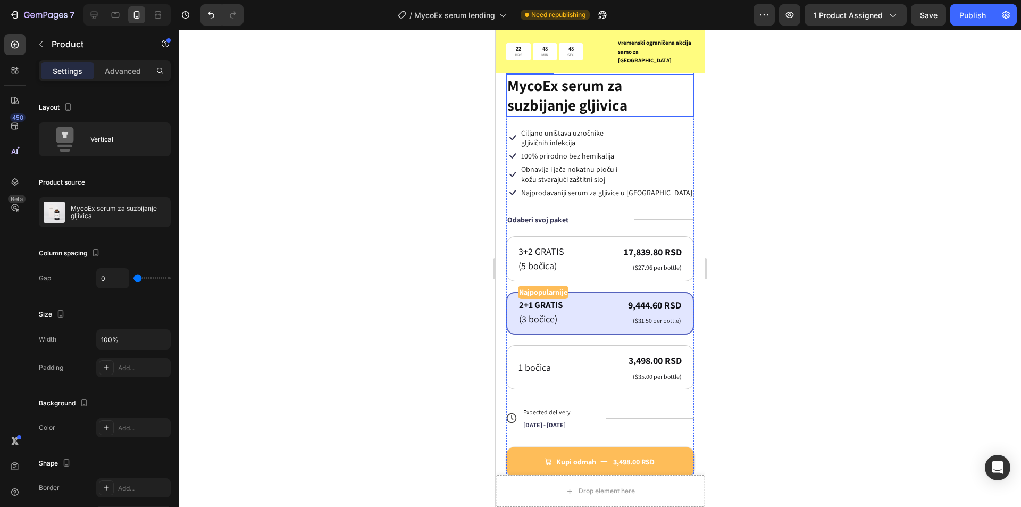
scroll to position [1035, 0]
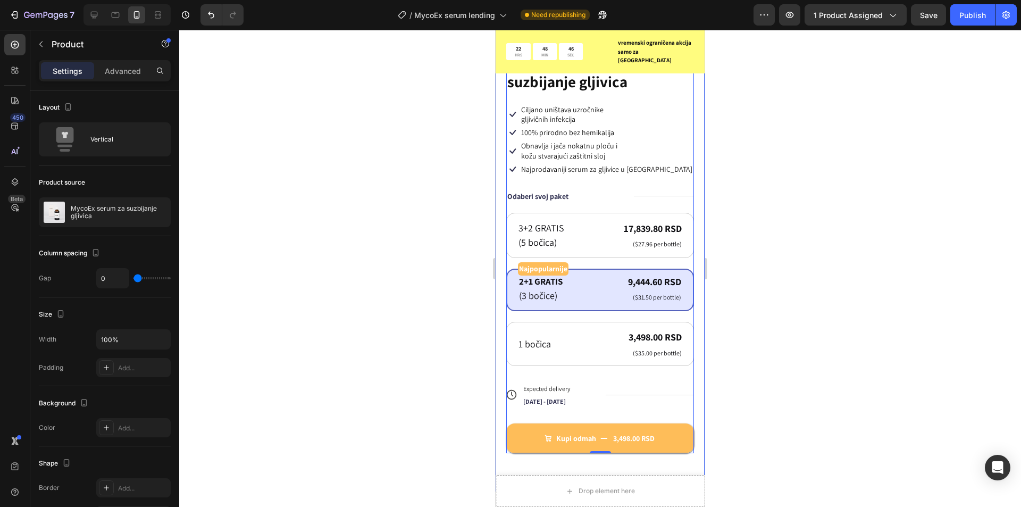
click at [690, 200] on div "Product Images Icon Icon Icon Icon Icon Icon List preko 400.000 zadovoljnih kup…" at bounding box center [600, 146] width 209 height 692
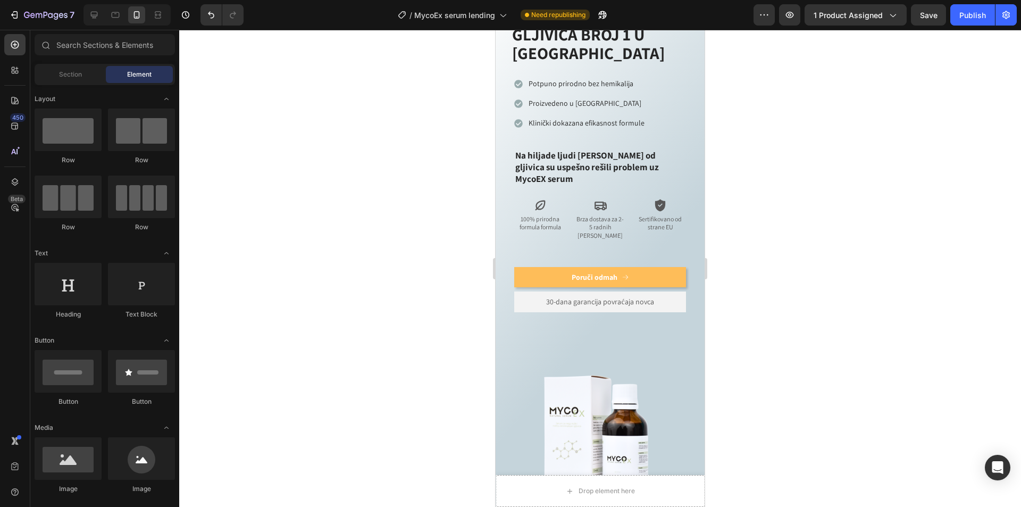
scroll to position [0, 0]
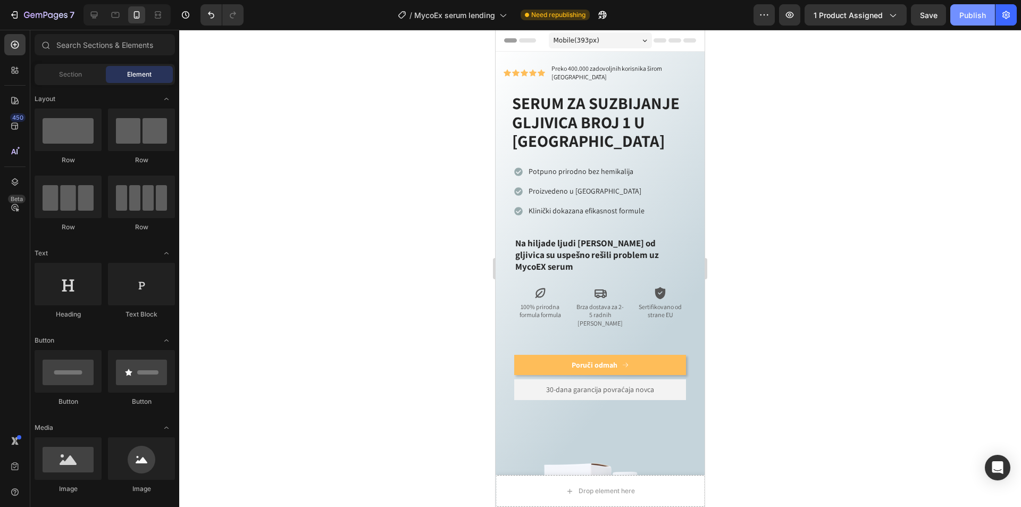
click at [981, 15] on div "Publish" at bounding box center [972, 15] width 27 height 11
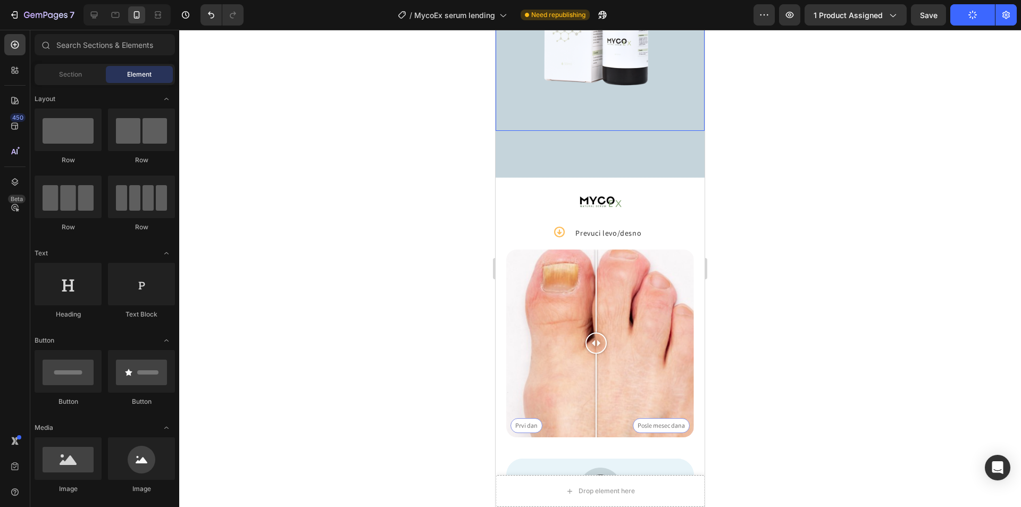
scroll to position [532, 0]
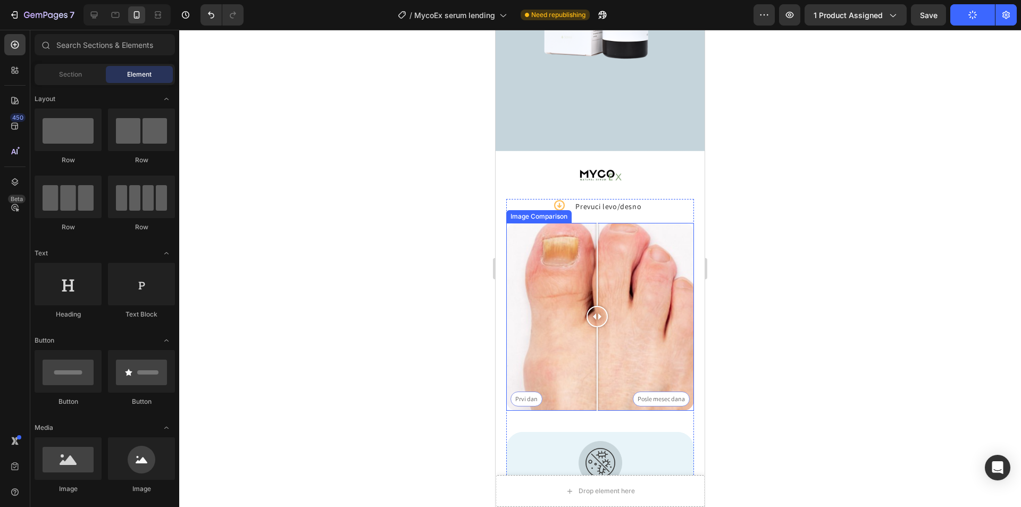
drag, startPoint x: 599, startPoint y: 279, endPoint x: 597, endPoint y: 293, distance: 14.0
click at [597, 293] on div at bounding box center [597, 317] width 21 height 188
click at [805, 169] on div at bounding box center [600, 268] width 842 height 477
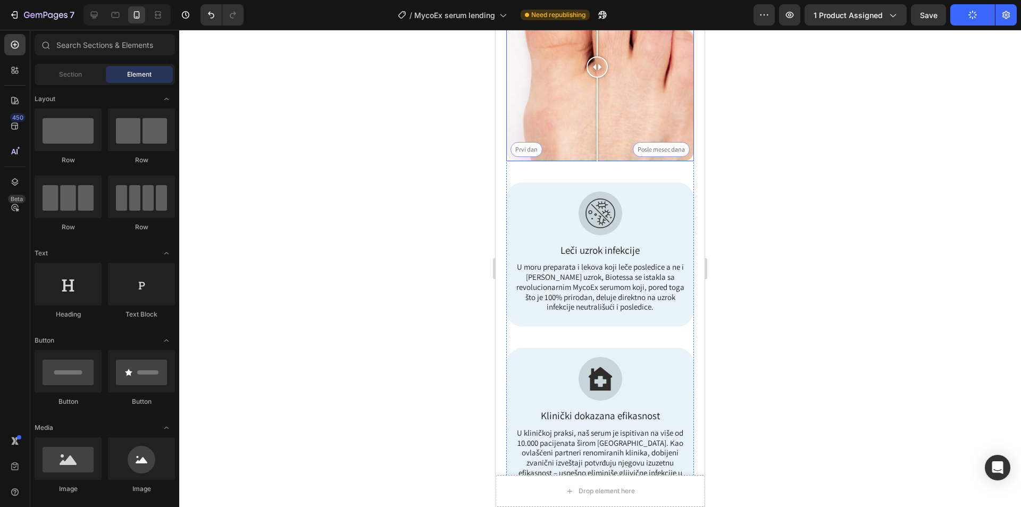
scroll to position [744, 0]
click at [673, 140] on div "Prvi dan Posle mesec dana" at bounding box center [600, 68] width 188 height 188
drag, startPoint x: 674, startPoint y: 143, endPoint x: 563, endPoint y: 149, distance: 111.3
click at [591, 160] on div "Icon Prevuci levo/desno Text Block Row Prvi [PERSON_NAME] Posle [PERSON_NAME] I…" at bounding box center [600, 225] width 188 height 553
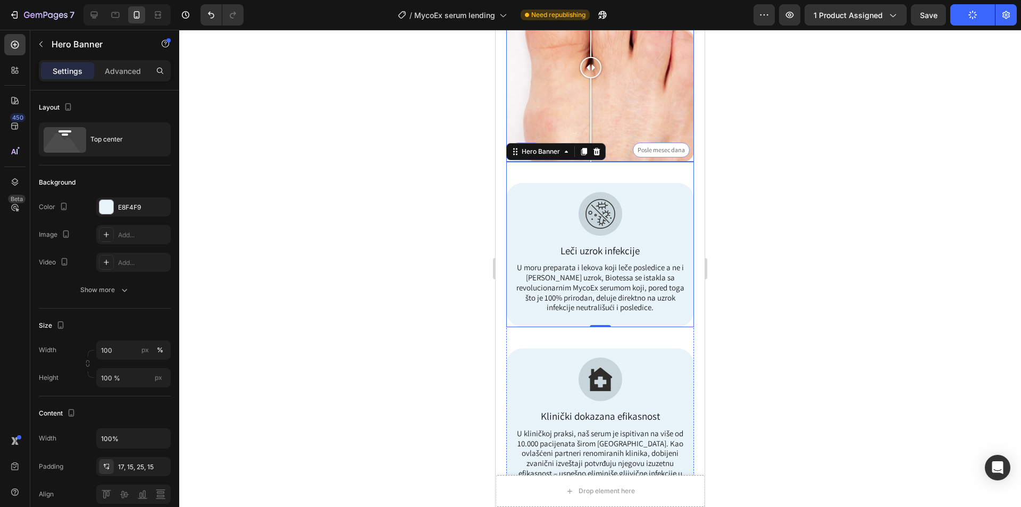
click at [531, 107] on div "Prvi dan Posle mesec dana" at bounding box center [600, 68] width 188 height 188
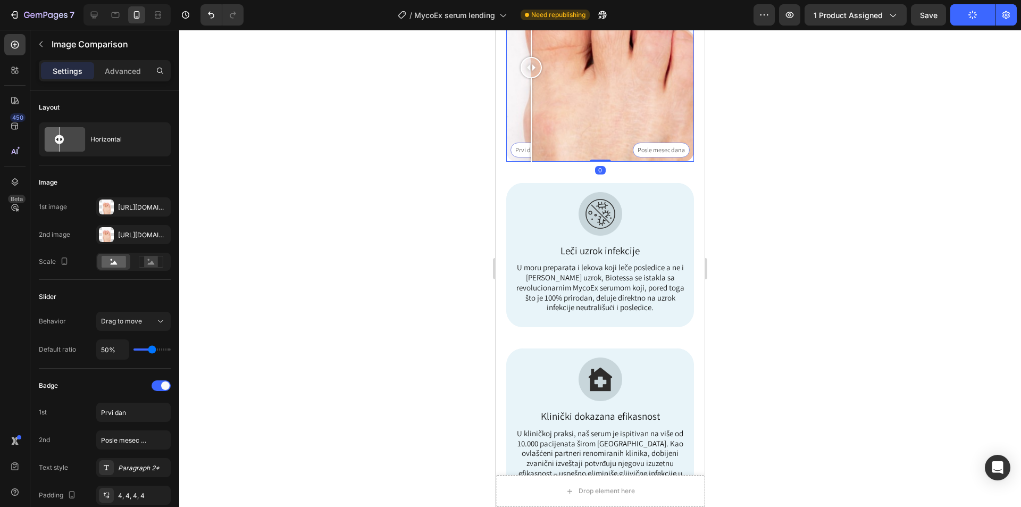
click at [514, 107] on div "Prvi dan Posle mesec dana" at bounding box center [600, 68] width 188 height 188
click at [506, 114] on div "Image Icon Prevuci levo/desno Text Block Row Prvi [PERSON_NAME] Posle [PERSON_N…" at bounding box center [600, 194] width 209 height 659
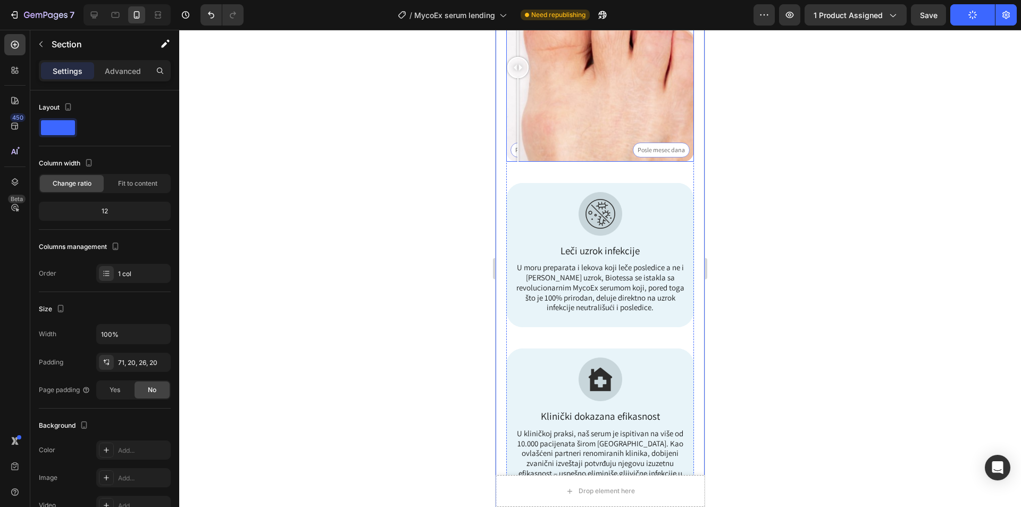
click at [509, 120] on div at bounding box center [517, 68] width 21 height 188
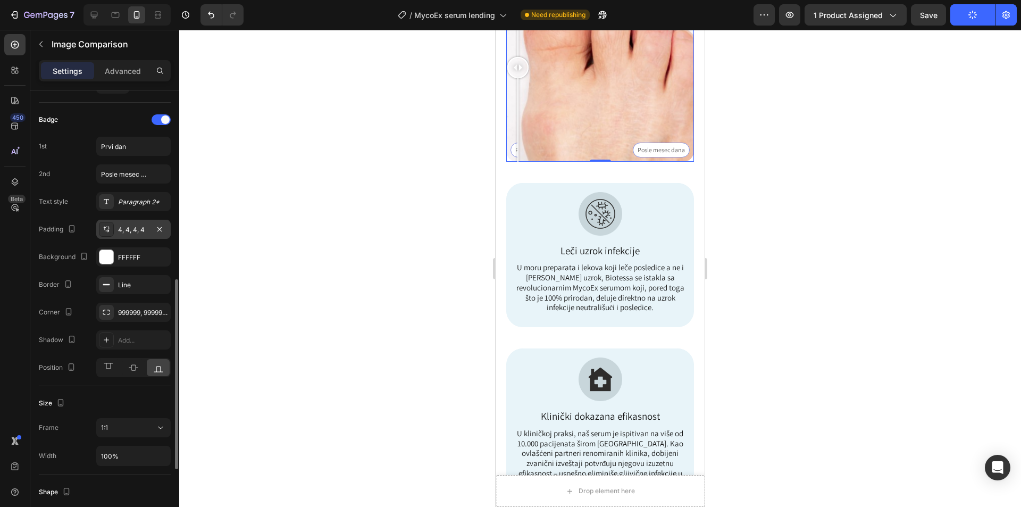
scroll to position [319, 0]
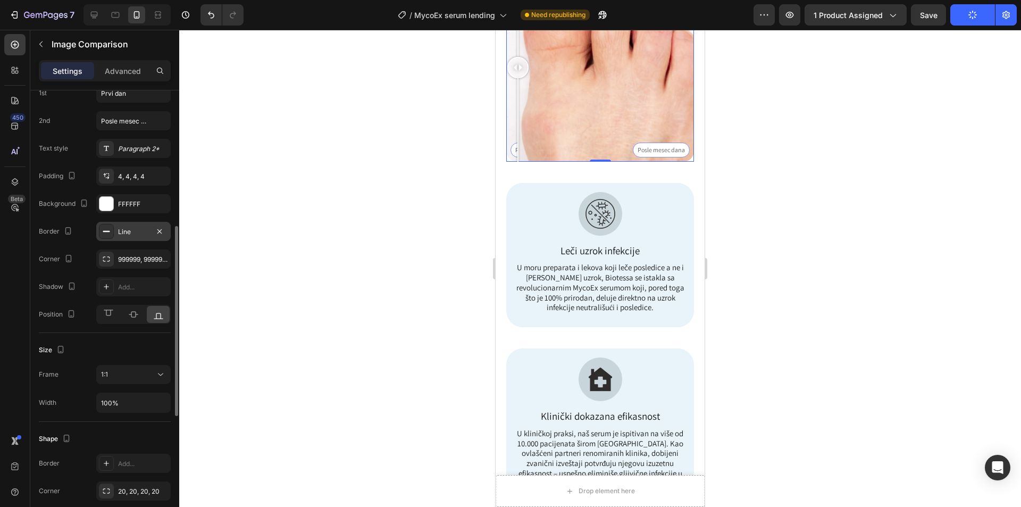
click at [132, 230] on div "Line" at bounding box center [133, 232] width 31 height 10
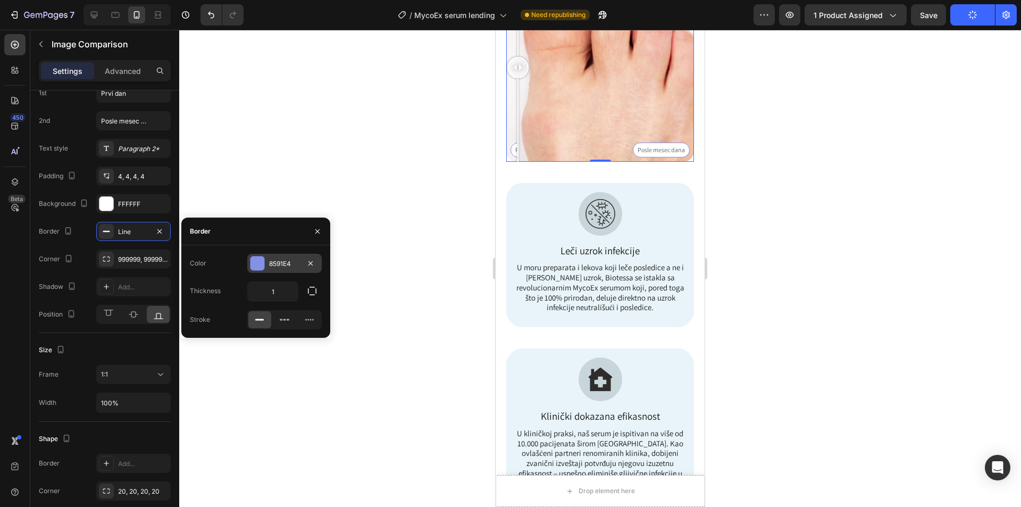
click at [265, 259] on div "8591E4" at bounding box center [284, 263] width 74 height 19
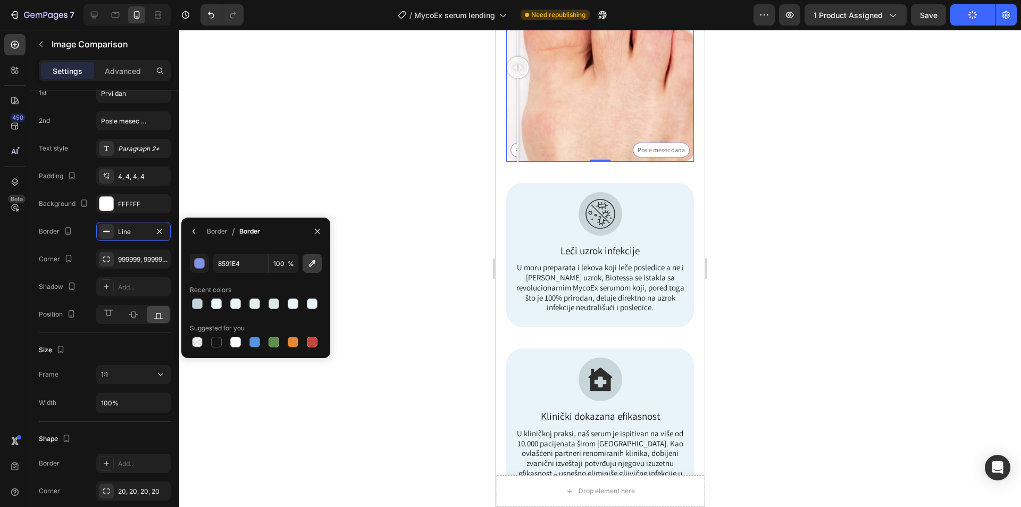
click at [314, 264] on icon "button" at bounding box center [312, 263] width 11 height 11
type input "E8F4F9"
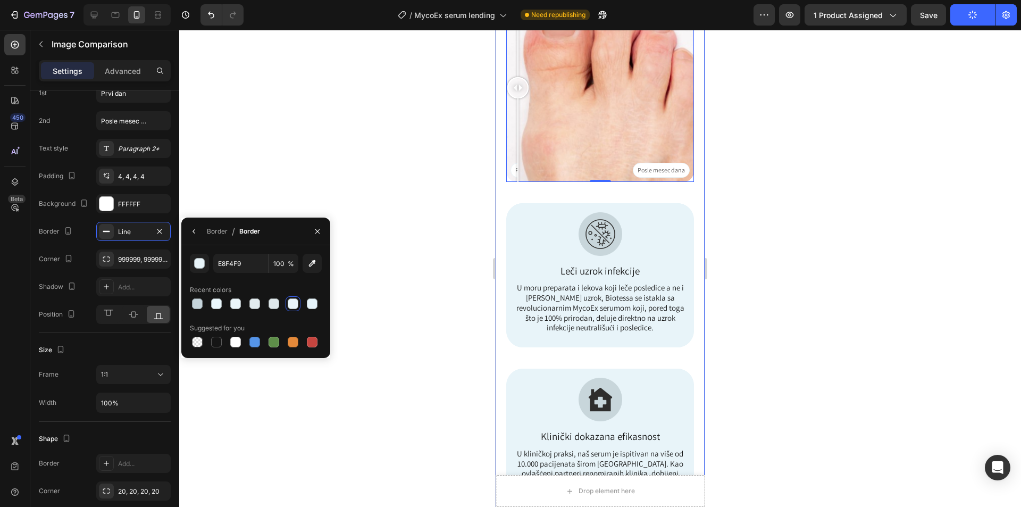
scroll to position [691, 0]
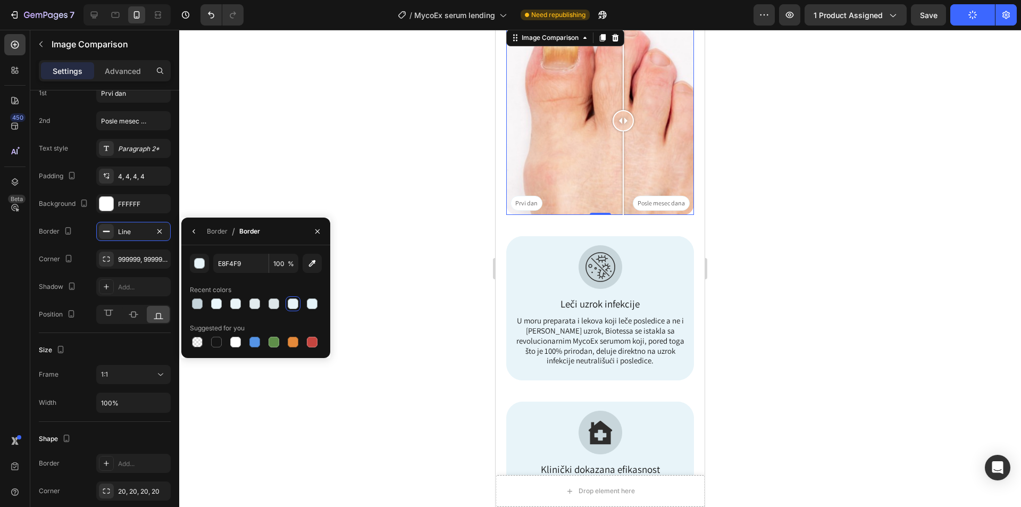
drag, startPoint x: 516, startPoint y: 124, endPoint x: 627, endPoint y: 143, distance: 112.7
click at [627, 143] on div at bounding box center [623, 121] width 21 height 188
click at [97, 17] on icon at bounding box center [94, 15] width 11 height 11
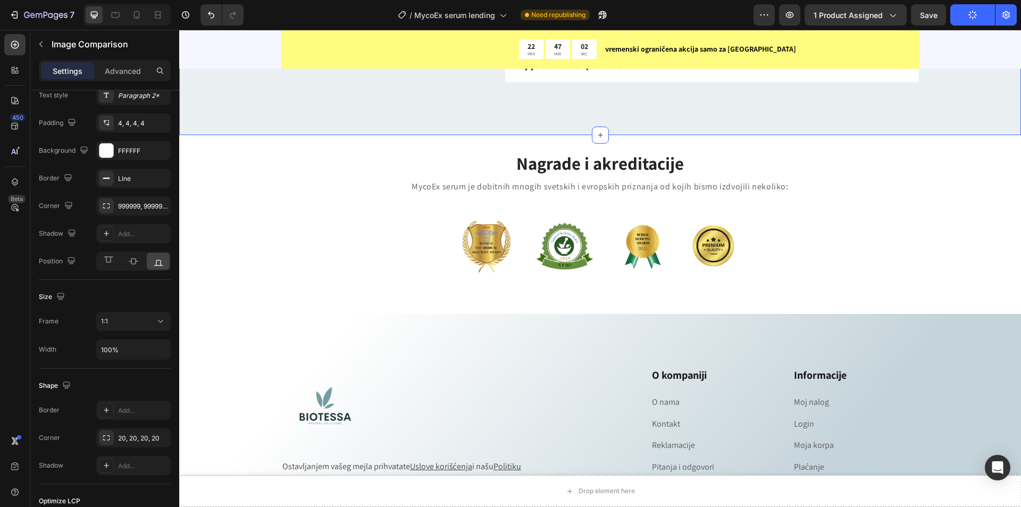
scroll to position [4103, 0]
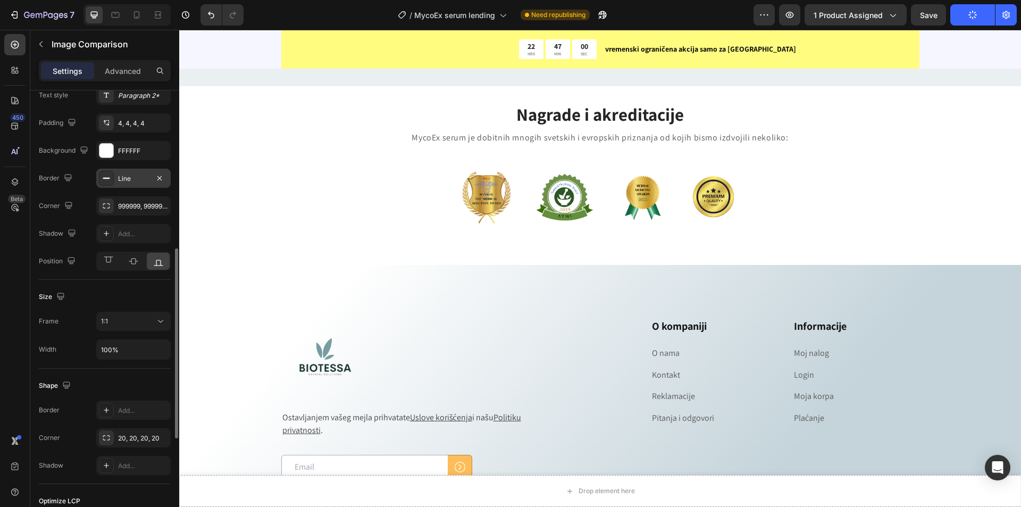
click at [112, 177] on div at bounding box center [106, 178] width 15 height 15
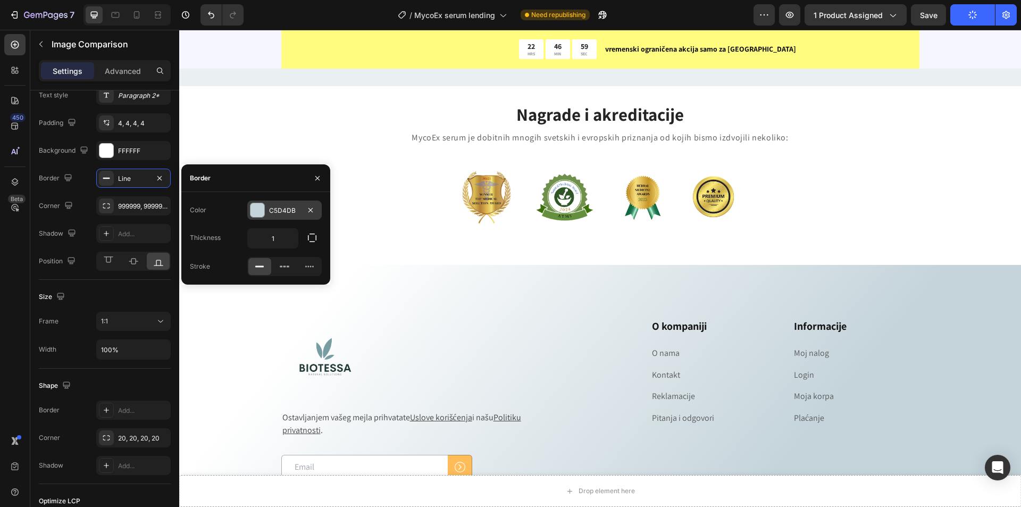
click at [270, 209] on div "C5D4DB" at bounding box center [284, 211] width 31 height 10
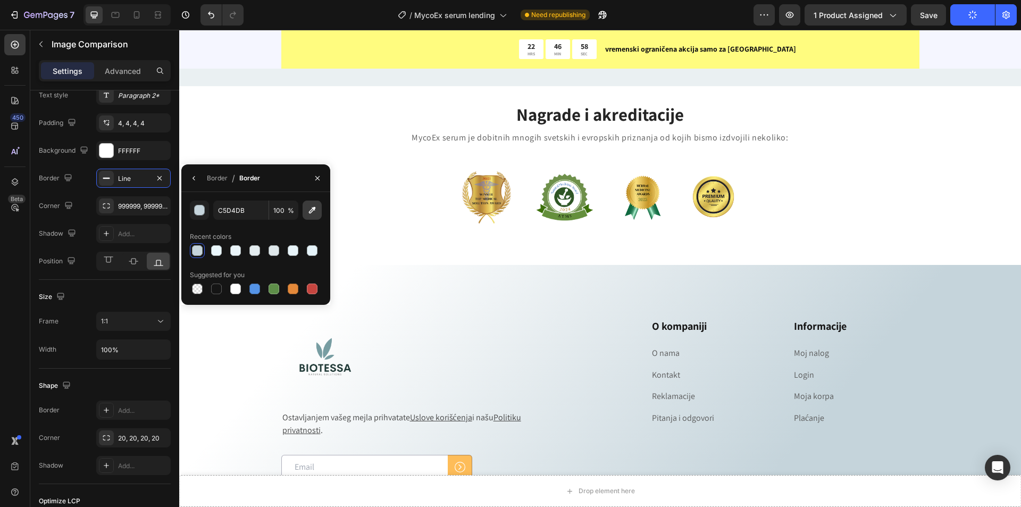
click at [317, 210] on icon "button" at bounding box center [312, 210] width 11 height 11
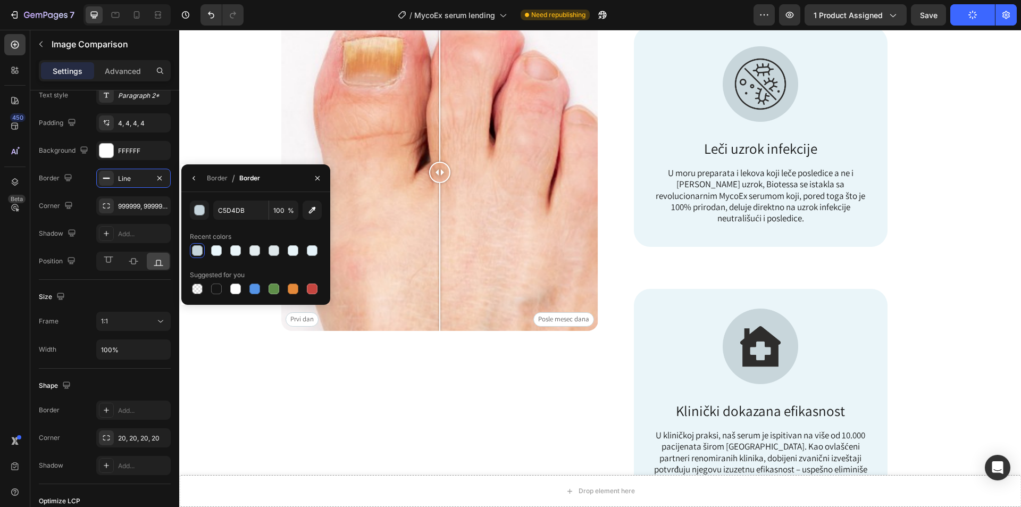
scroll to position [753, 0]
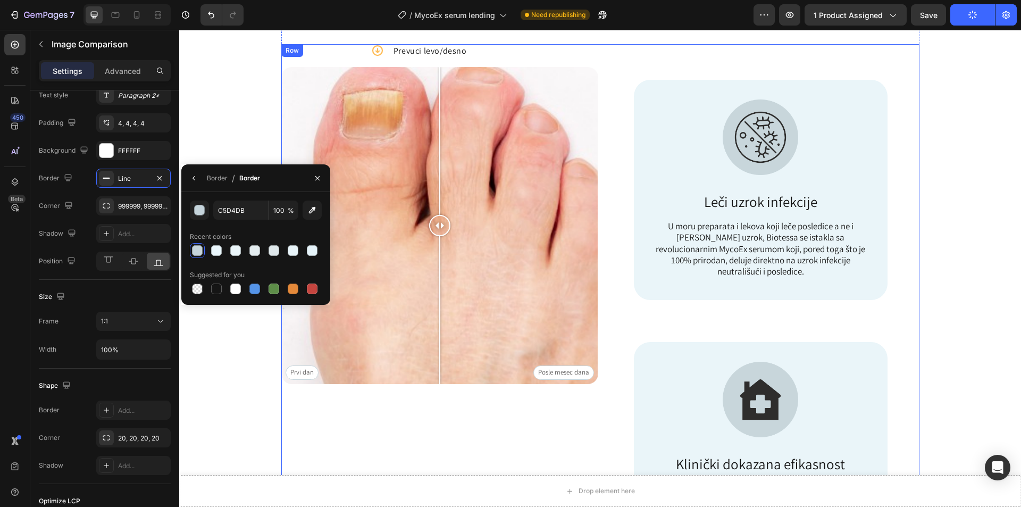
click at [584, 426] on div "Icon Prevuci levo/desno Text Block Row Prvi dan Posle mesec dana Image Comparis…" at bounding box center [439, 306] width 317 height 524
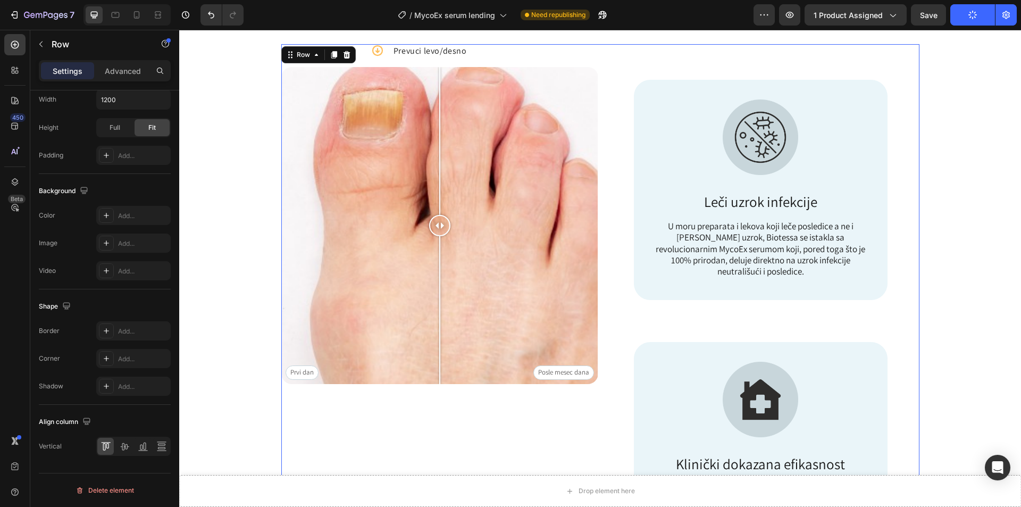
scroll to position [0, 0]
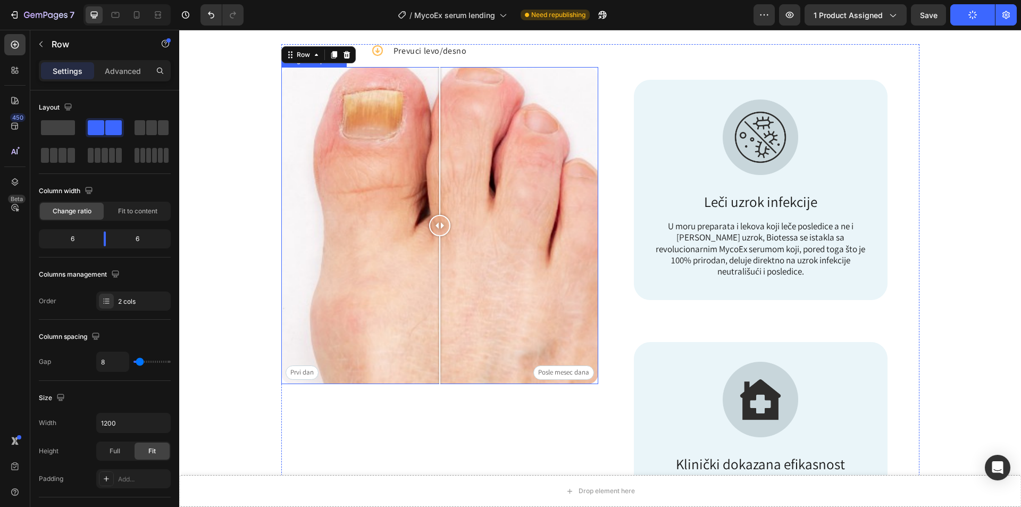
click at [312, 335] on div "Prvi dan Posle mesec dana" at bounding box center [439, 225] width 317 height 317
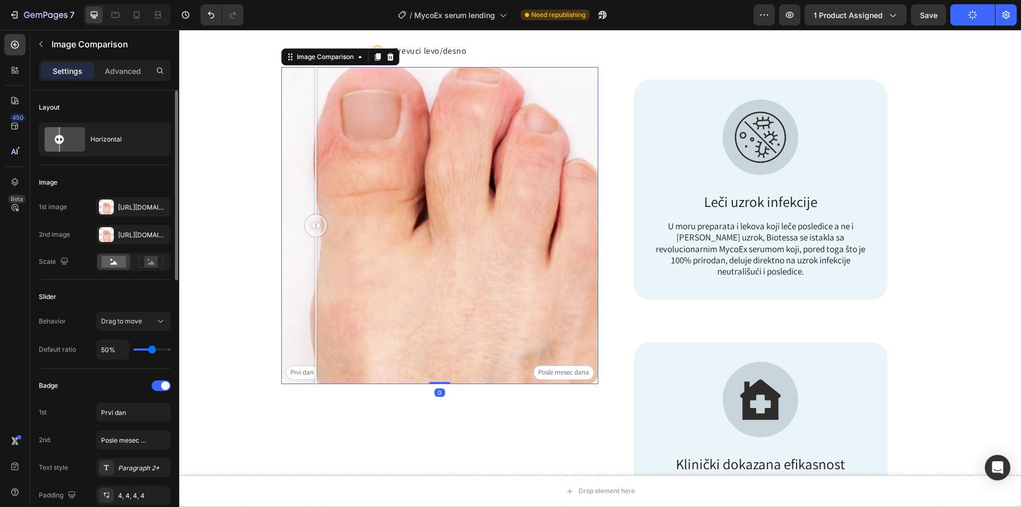
scroll to position [106, 0]
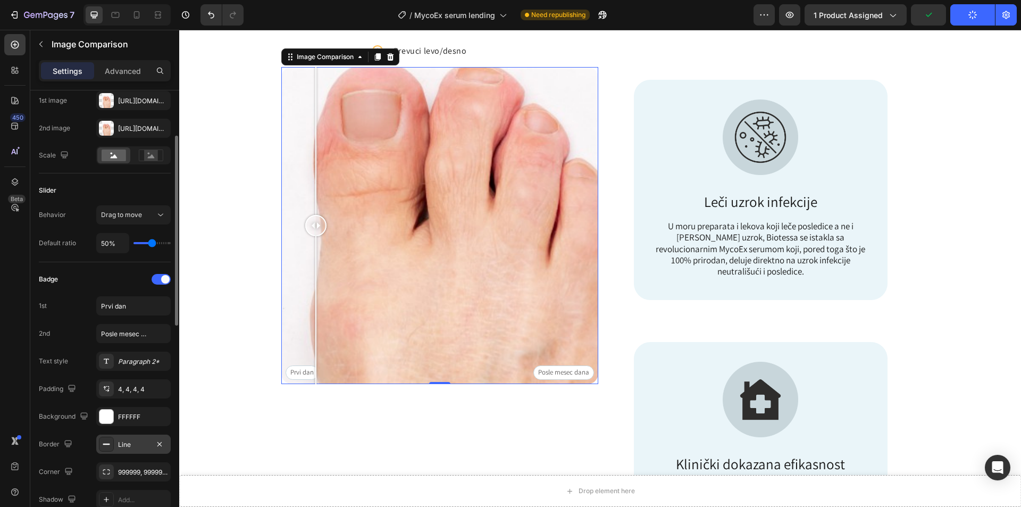
click at [124, 439] on div "Line" at bounding box center [133, 443] width 74 height 19
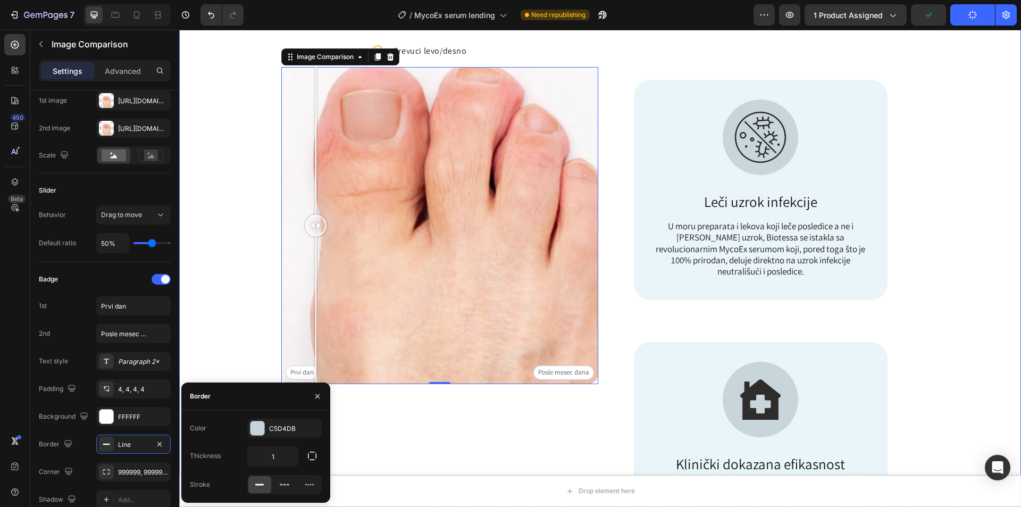
click at [227, 334] on div "Image Icon Prevuci levo/desno Text Block Row Prvi [PERSON_NAME] Posle [PERSON_N…" at bounding box center [600, 256] width 757 height 641
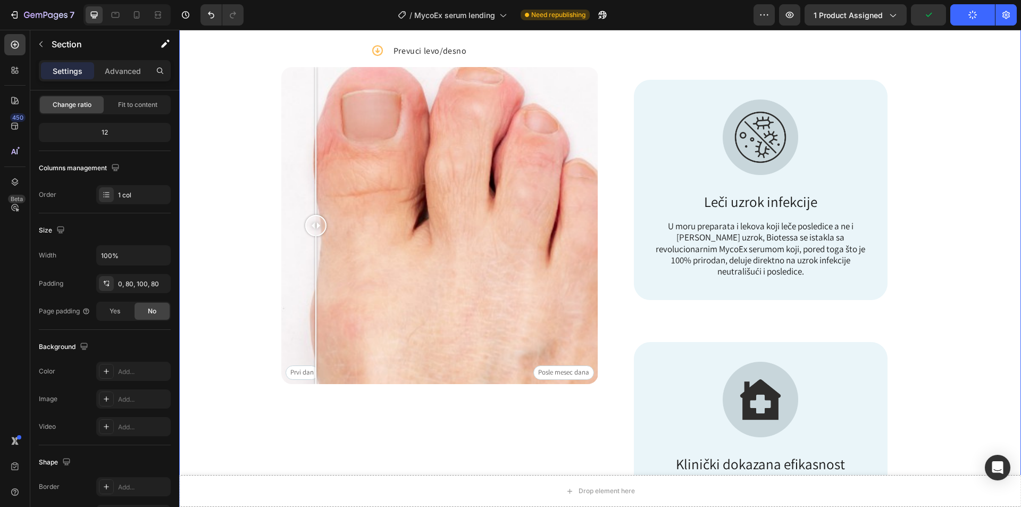
scroll to position [0, 0]
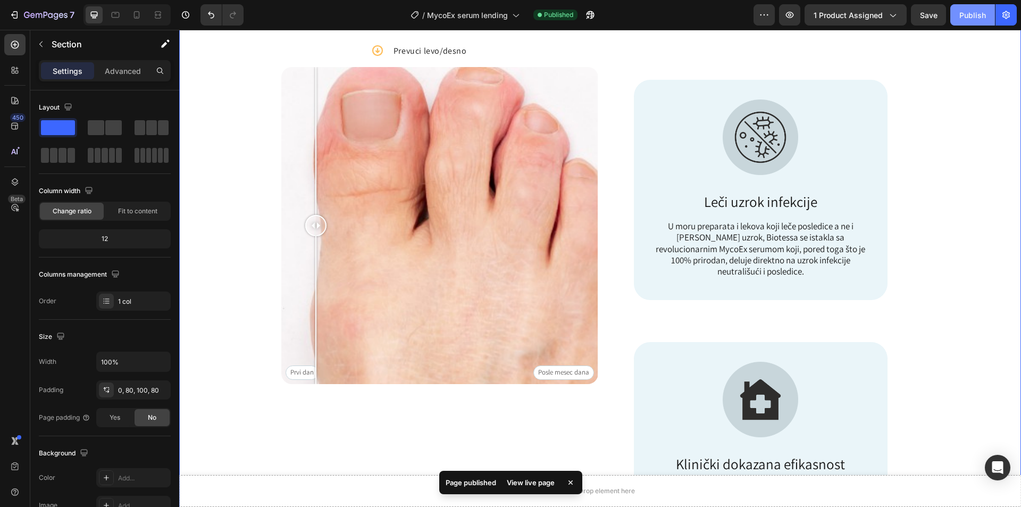
click at [961, 11] on div "Publish" at bounding box center [972, 15] width 27 height 11
